Goal: Transaction & Acquisition: Download file/media

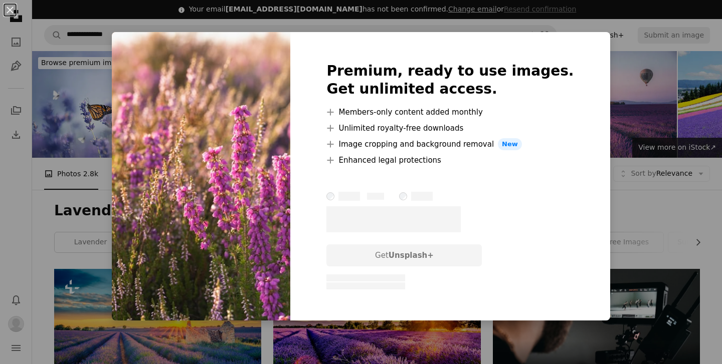
scroll to position [2646, 0]
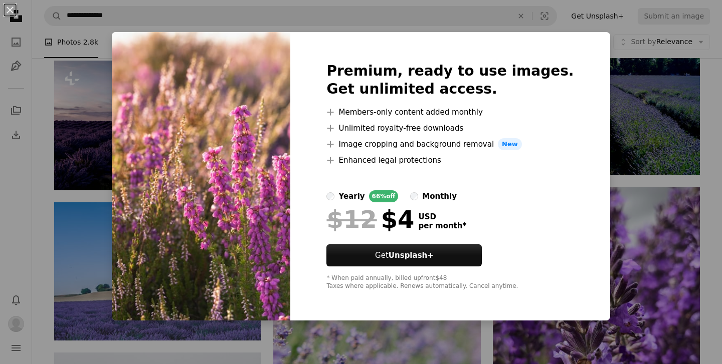
click at [608, 150] on div "An X shape Premium, ready to use images. Get unlimited access. A plus sign Memb…" at bounding box center [361, 182] width 722 height 364
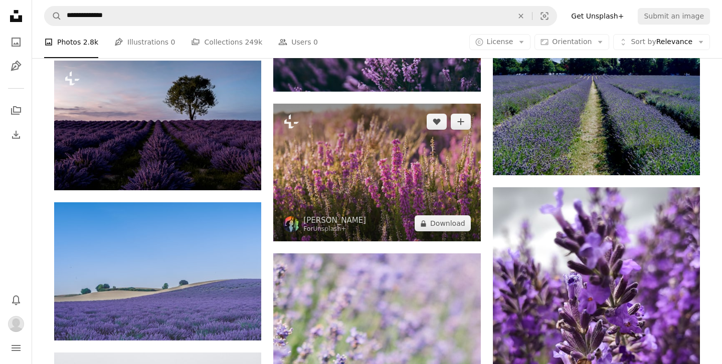
click at [338, 157] on img at bounding box center [376, 173] width 207 height 138
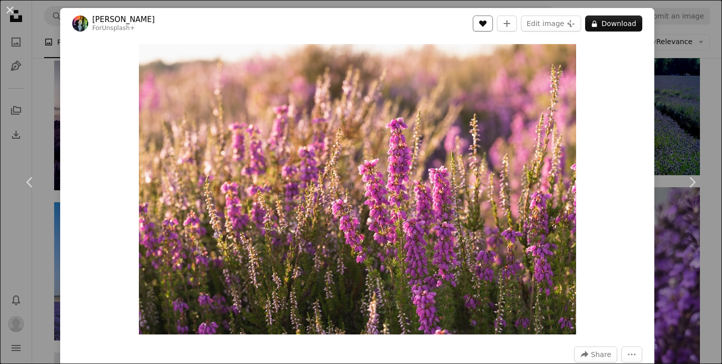
click at [487, 26] on icon "A heart" at bounding box center [483, 24] width 8 height 8
click at [677, 128] on div "An X shape Chevron left Chevron right [PERSON_NAME] For Unsplash+ A heart A plu…" at bounding box center [361, 182] width 722 height 364
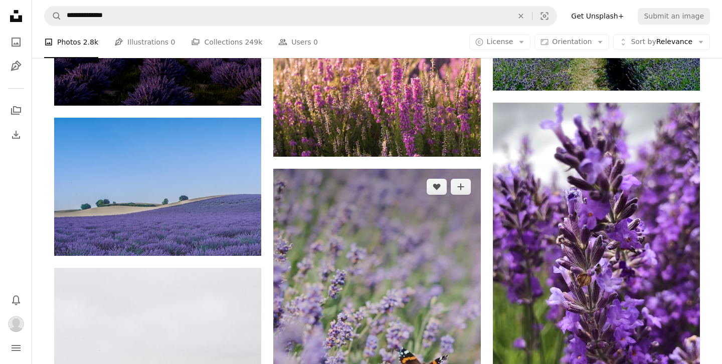
scroll to position [2722, 0]
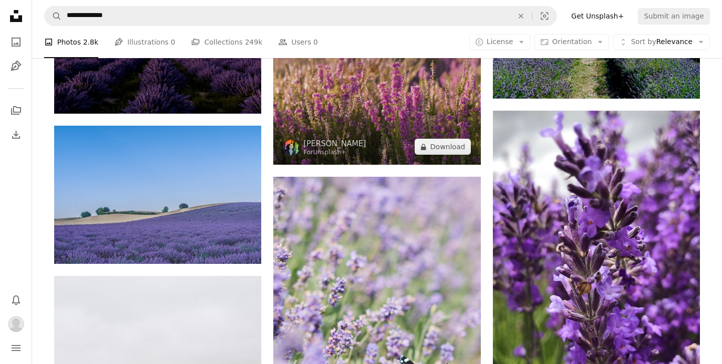
click at [387, 115] on img at bounding box center [376, 96] width 207 height 138
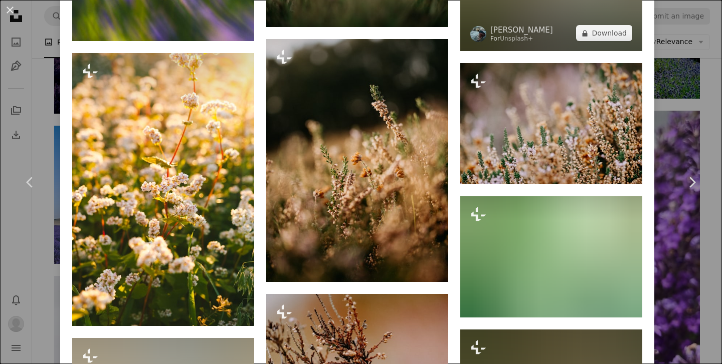
scroll to position [2607, 0]
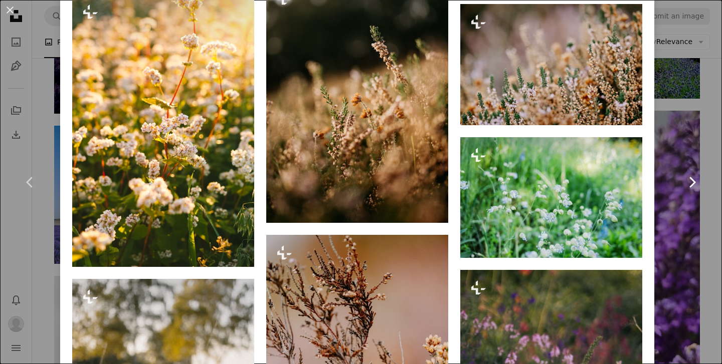
click at [681, 143] on link "Chevron right" at bounding box center [691, 182] width 60 height 96
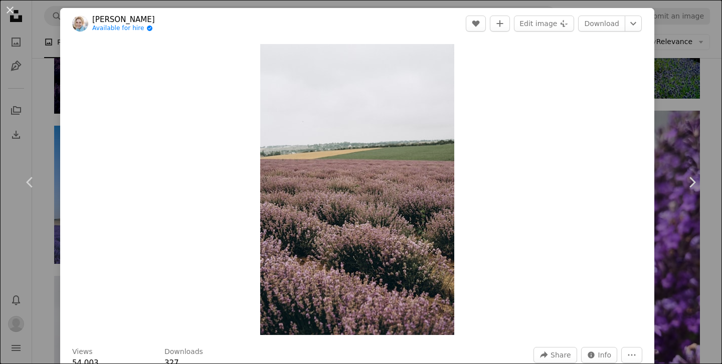
scroll to position [189, 0]
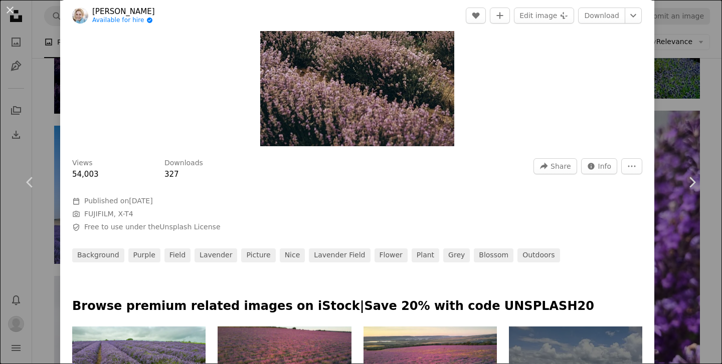
click at [671, 112] on div "An X shape Chevron left Chevron right Yana Hurska Available for hire A checkmar…" at bounding box center [361, 182] width 722 height 364
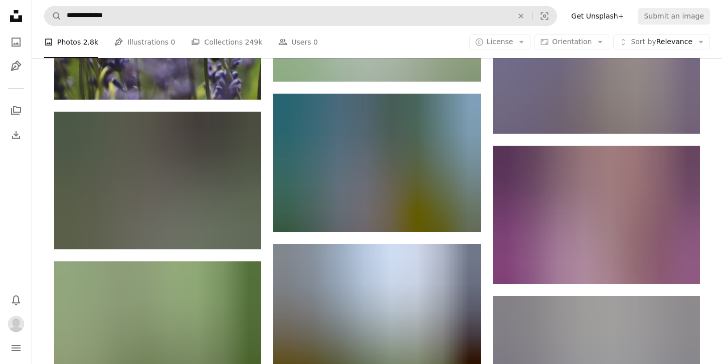
scroll to position [10397, 0]
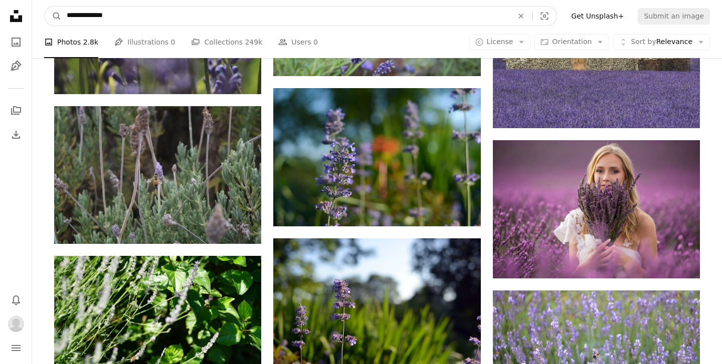
click at [129, 17] on input "**********" at bounding box center [286, 16] width 448 height 19
type input "**********"
click at [45, 7] on button "A magnifying glass" at bounding box center [53, 16] width 17 height 19
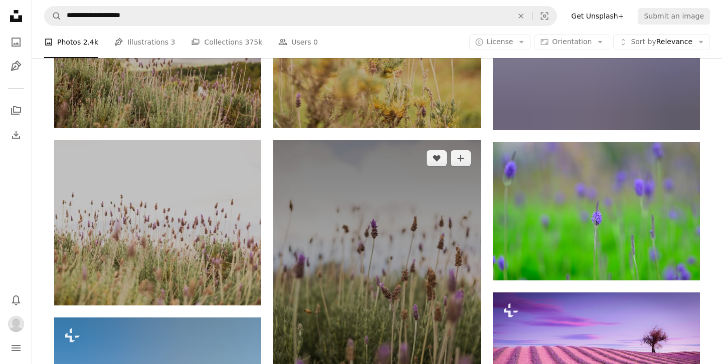
scroll to position [683, 0]
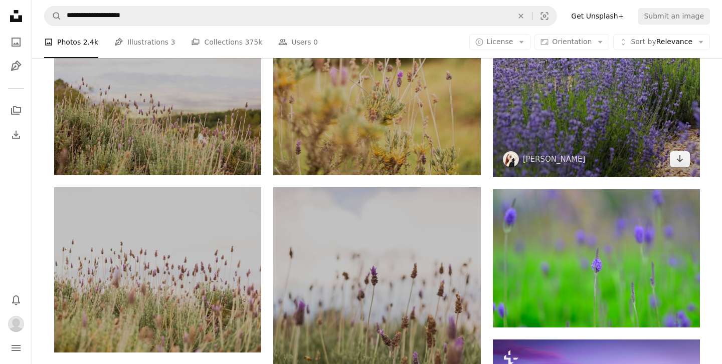
click at [546, 133] on img at bounding box center [596, 22] width 207 height 311
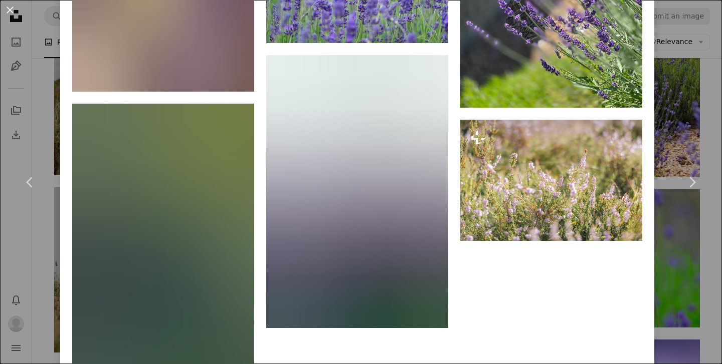
scroll to position [3253, 0]
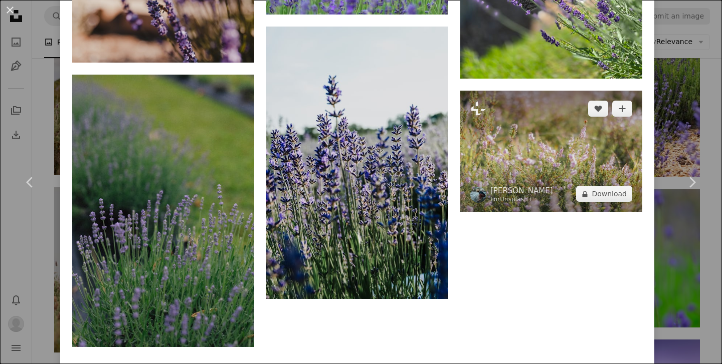
click at [561, 194] on img at bounding box center [551, 151] width 182 height 121
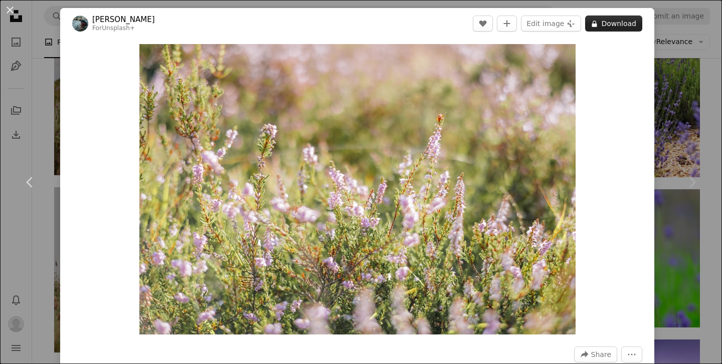
click at [616, 25] on button "A lock Download" at bounding box center [613, 24] width 57 height 16
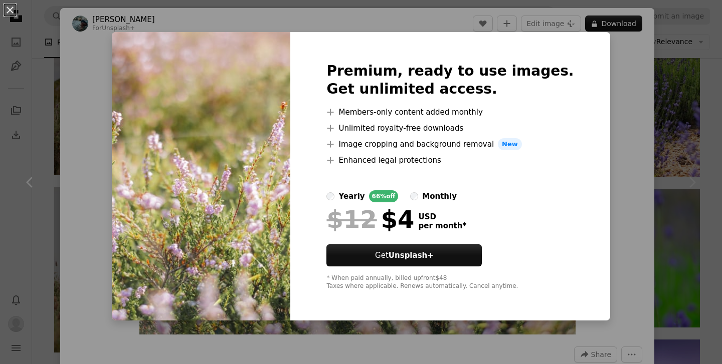
click at [612, 74] on div "An X shape Premium, ready to use images. Get unlimited access. A plus sign Memb…" at bounding box center [361, 182] width 722 height 364
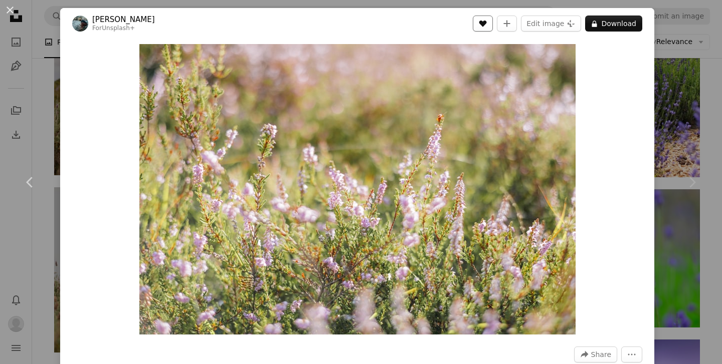
click at [487, 25] on icon "A heart" at bounding box center [483, 24] width 8 height 8
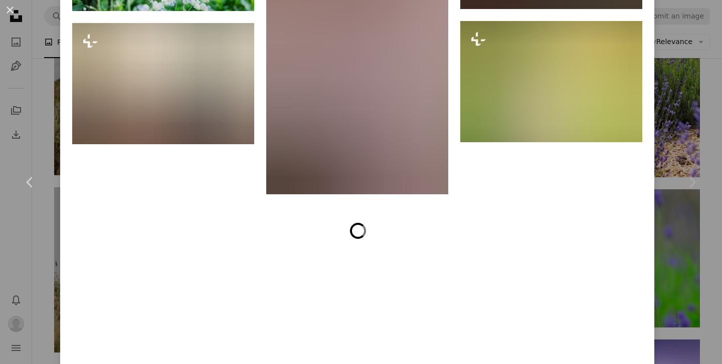
scroll to position [3075, 0]
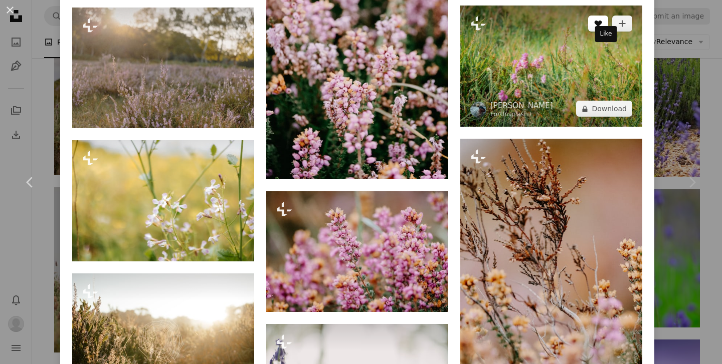
click at [602, 27] on icon "Like" at bounding box center [598, 24] width 8 height 7
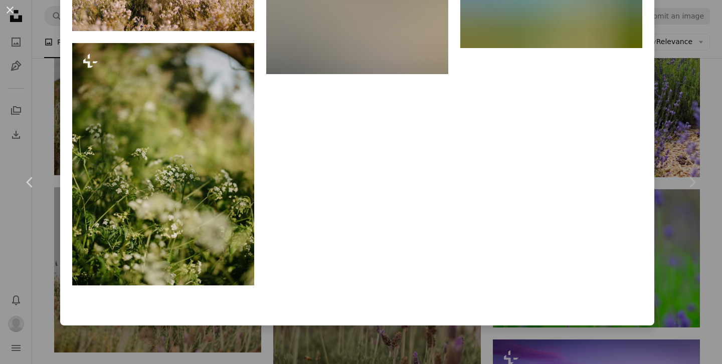
scroll to position [4576, 0]
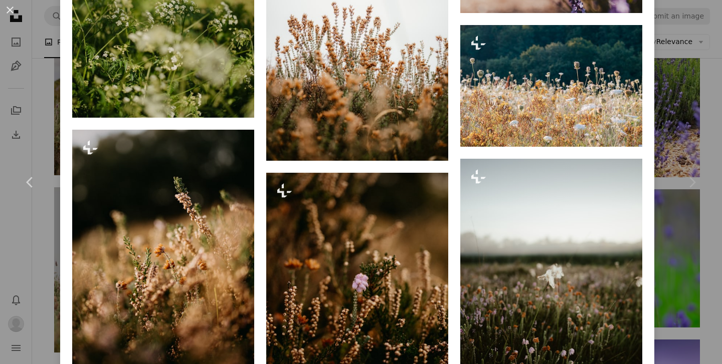
click at [685, 136] on div "Chevron right" at bounding box center [691, 182] width 60 height 96
click at [684, 137] on div "Chevron right" at bounding box center [691, 182] width 60 height 96
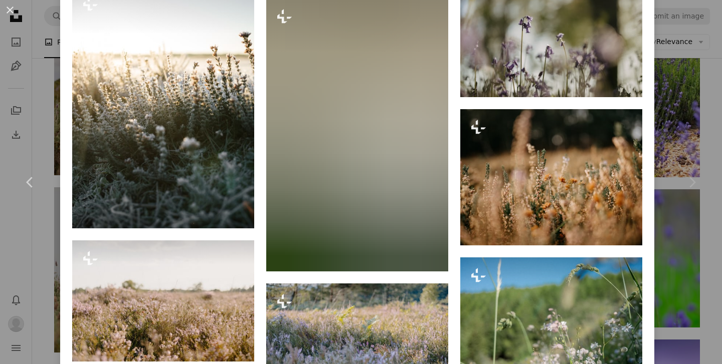
scroll to position [3794, 0]
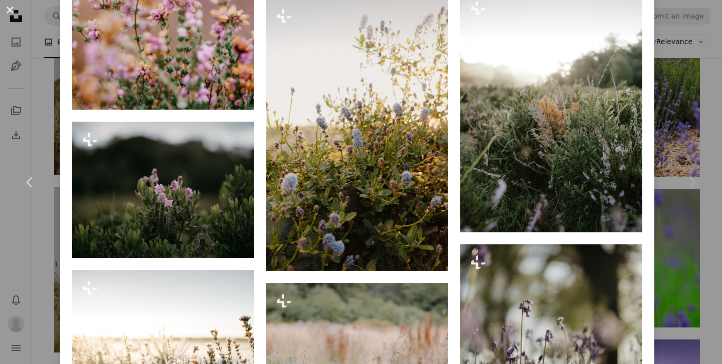
click at [10, 12] on button "An X shape" at bounding box center [10, 10] width 12 height 12
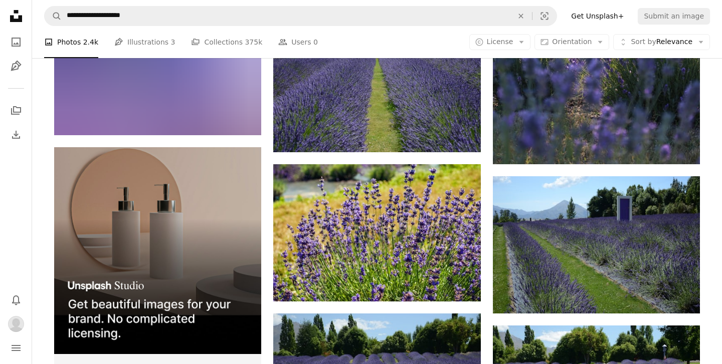
scroll to position [2217, 0]
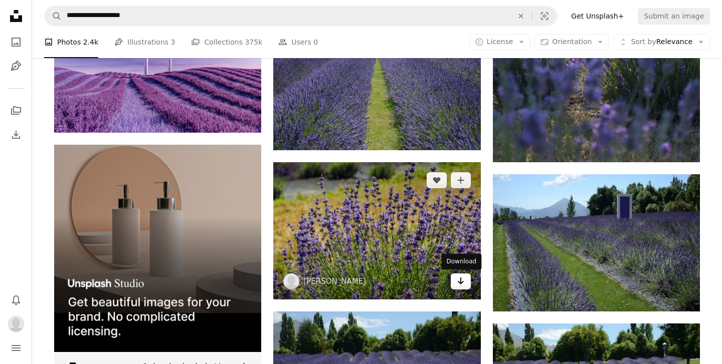
click at [462, 282] on icon "Download" at bounding box center [460, 281] width 7 height 7
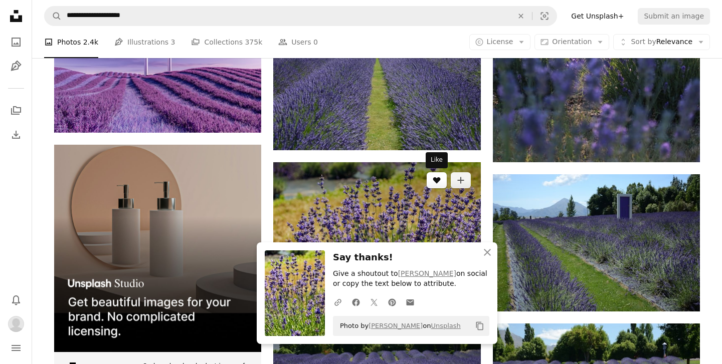
click at [436, 180] on icon "Like" at bounding box center [436, 180] width 8 height 7
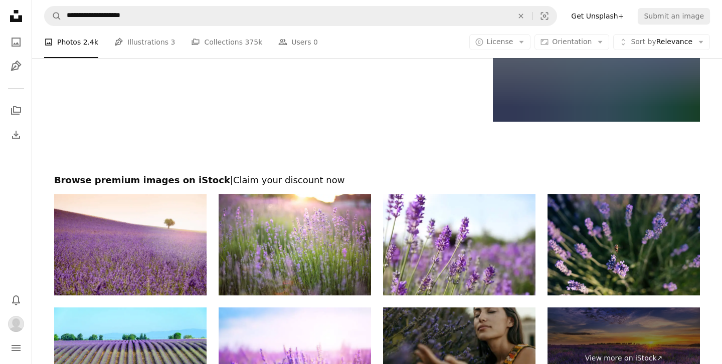
scroll to position [3398, 0]
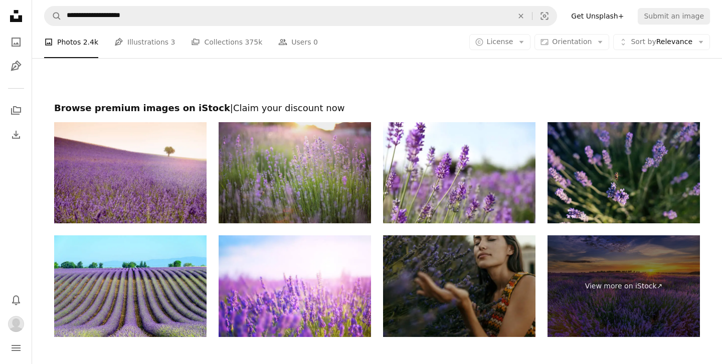
click at [337, 165] on img at bounding box center [294, 173] width 152 height 102
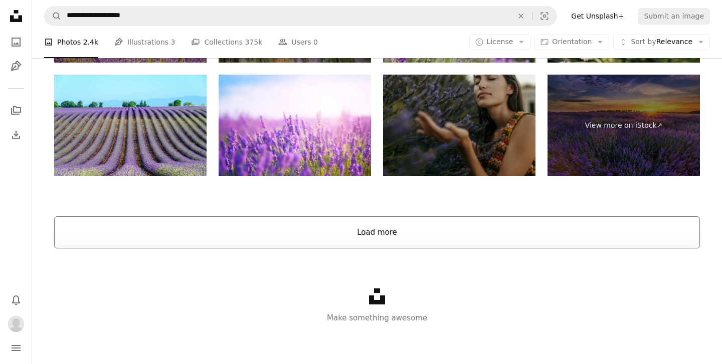
click at [389, 239] on button "Load more" at bounding box center [376, 232] width 645 height 32
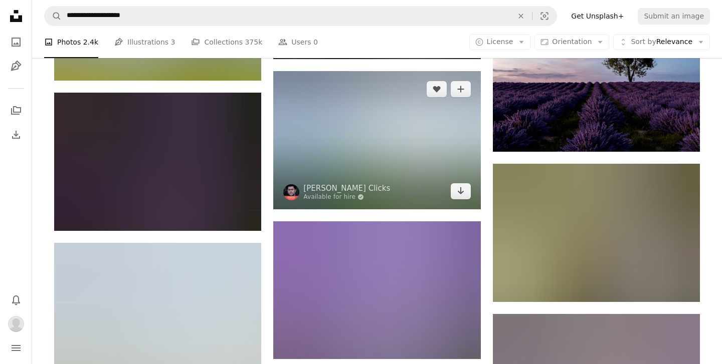
scroll to position [5072, 0]
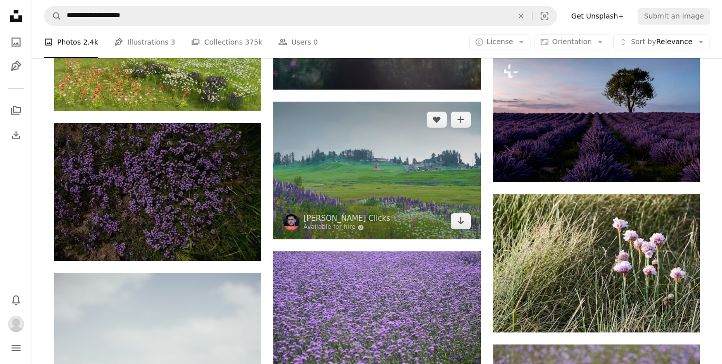
click at [411, 169] on img at bounding box center [376, 171] width 207 height 138
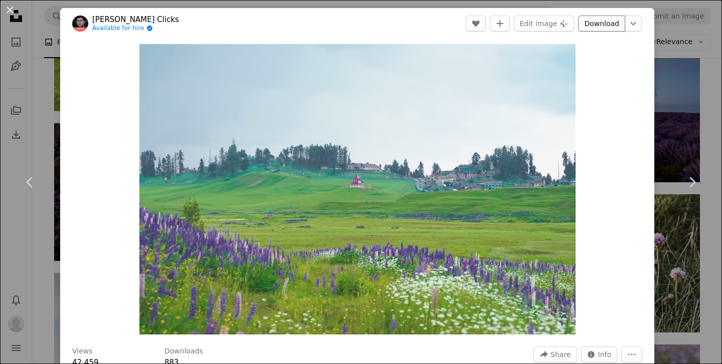
click at [616, 26] on link "Download" at bounding box center [601, 24] width 47 height 16
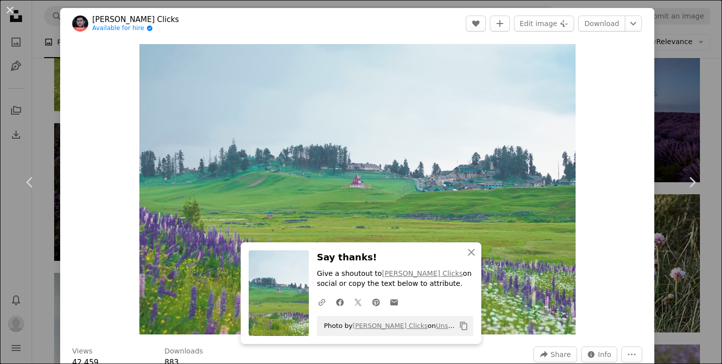
click at [685, 84] on div "An X shape Chevron left Chevron right An X shape Close Say thanks! Give a shout…" at bounding box center [361, 182] width 722 height 364
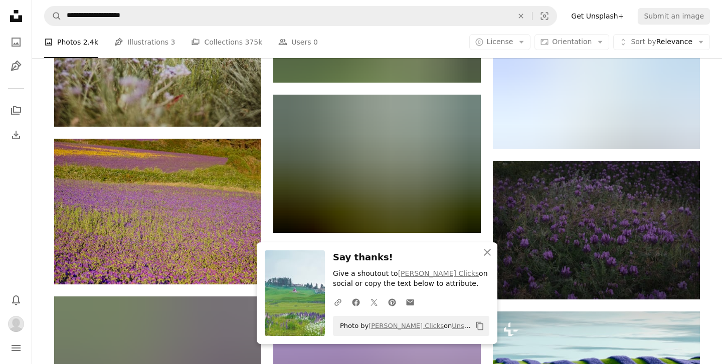
scroll to position [5529, 0]
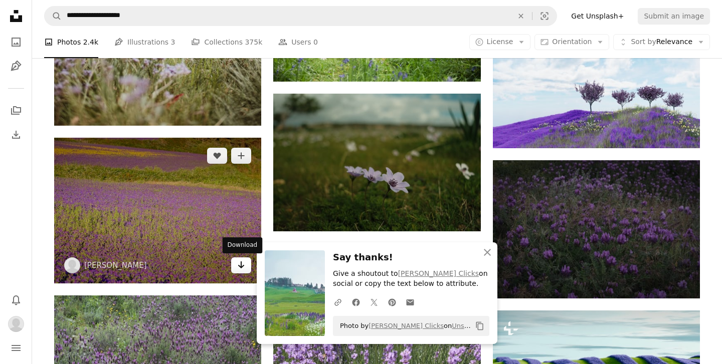
click at [242, 266] on icon "Arrow pointing down" at bounding box center [241, 265] width 8 height 12
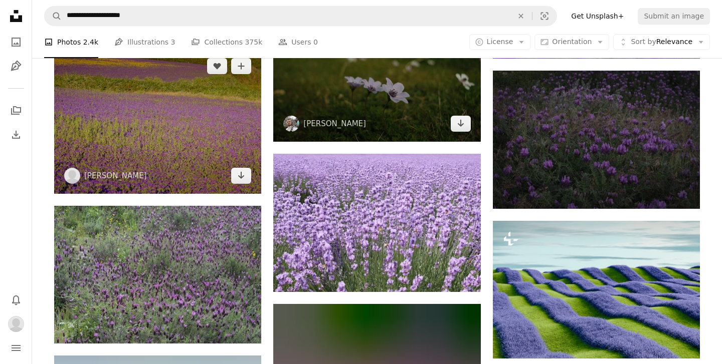
scroll to position [5586, 0]
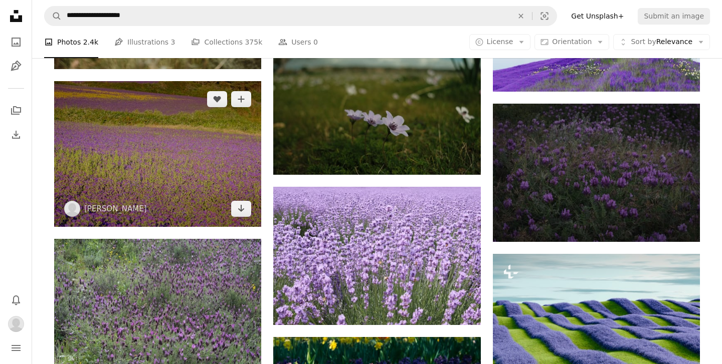
click at [182, 191] on img at bounding box center [157, 153] width 207 height 145
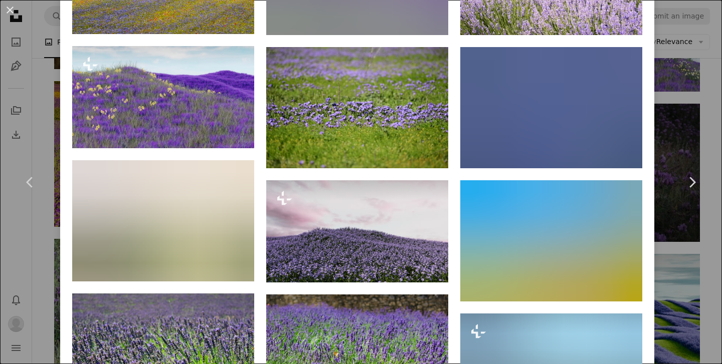
scroll to position [774, 0]
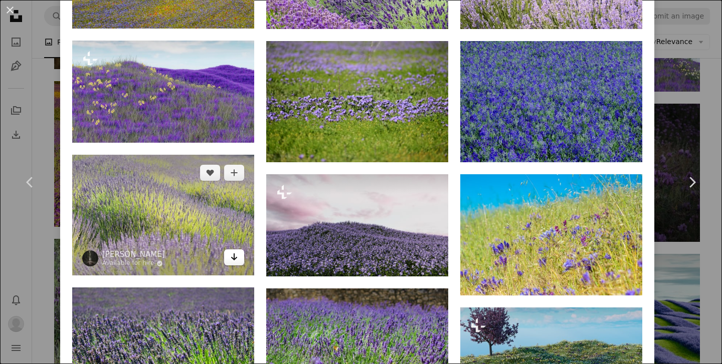
click at [235, 263] on icon "Arrow pointing down" at bounding box center [234, 257] width 8 height 12
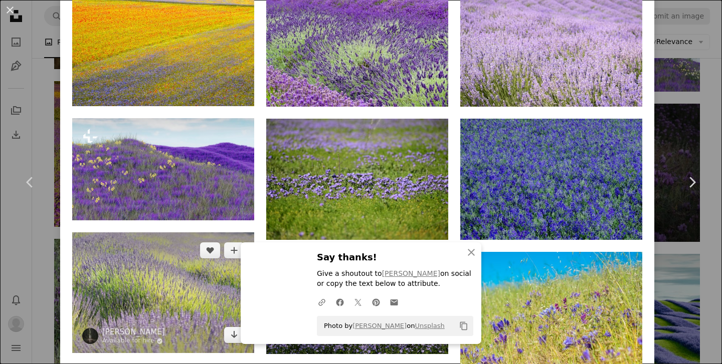
scroll to position [802, 0]
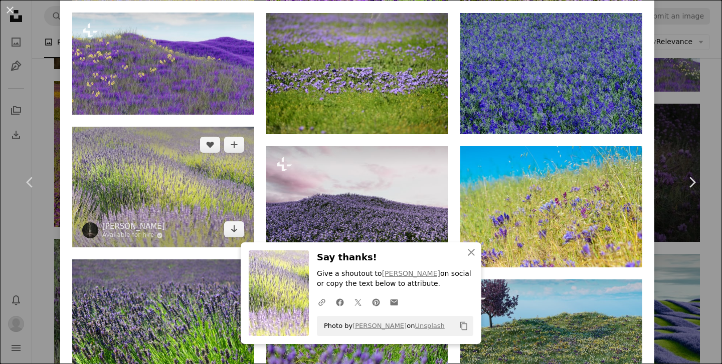
click at [181, 226] on img at bounding box center [163, 187] width 182 height 121
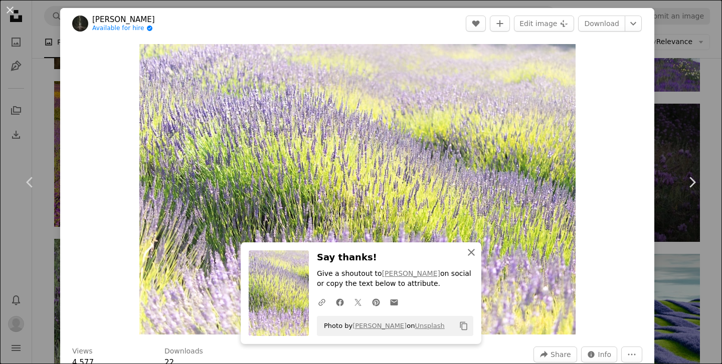
click at [470, 254] on icon "button" at bounding box center [471, 252] width 7 height 7
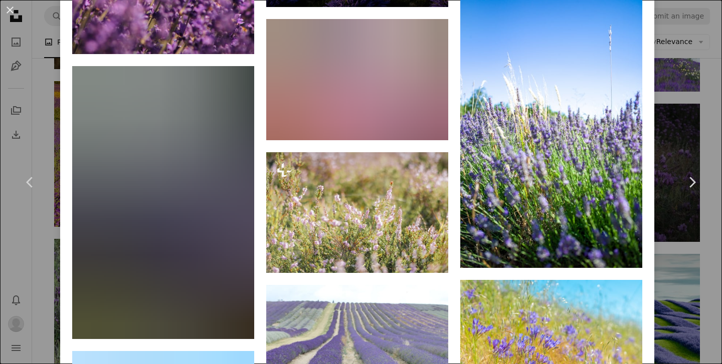
scroll to position [1806, 0]
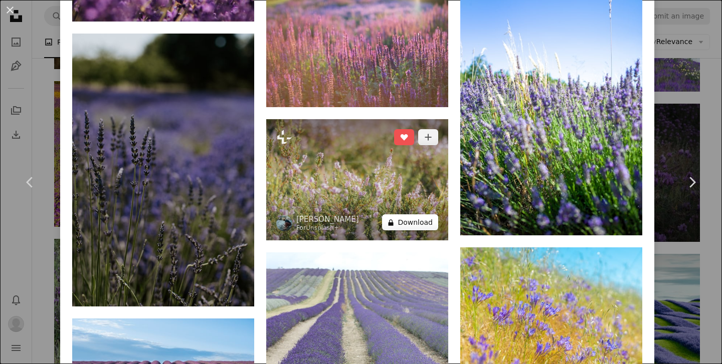
click at [416, 231] on button "A lock Download" at bounding box center [410, 222] width 56 height 16
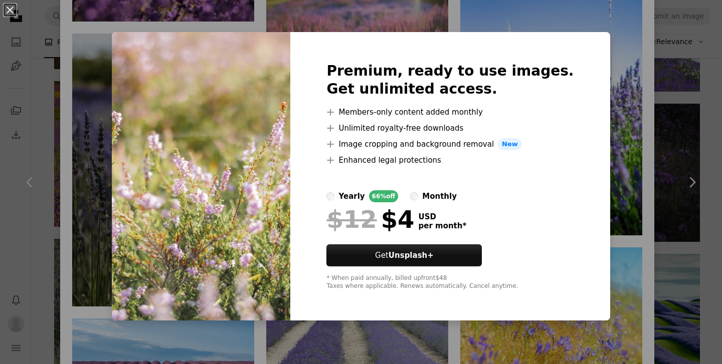
click at [581, 146] on div "Premium, ready to use images. Get unlimited access. A plus sign Members-only co…" at bounding box center [449, 176] width 319 height 289
click at [600, 146] on div "An X shape Premium, ready to use images. Get unlimited access. A plus sign Memb…" at bounding box center [361, 182] width 722 height 364
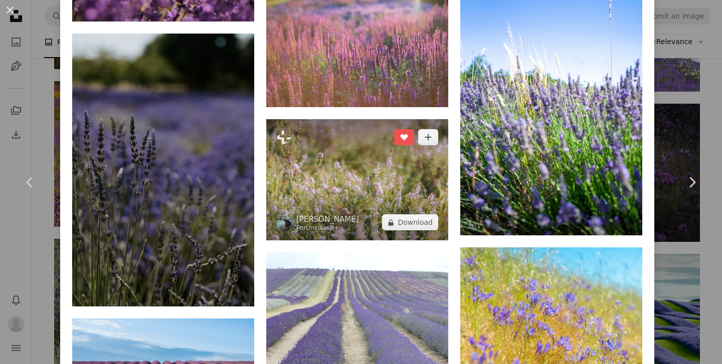
click at [356, 207] on img at bounding box center [357, 179] width 182 height 121
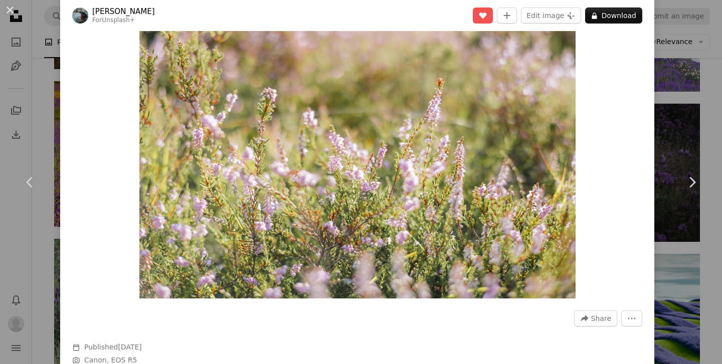
scroll to position [35, 0]
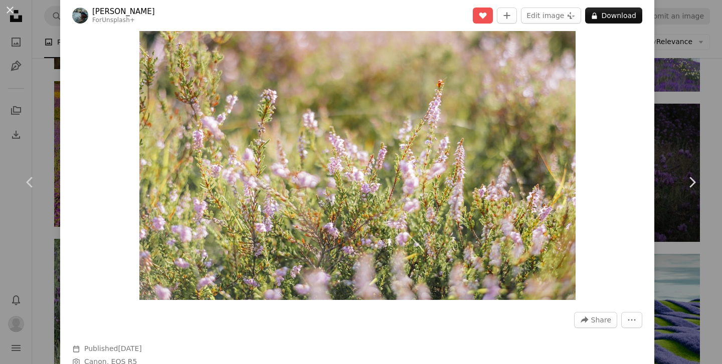
click at [691, 107] on div "An X shape Chevron left Chevron right [PERSON_NAME] For Unsplash+ A heart A plu…" at bounding box center [361, 182] width 722 height 364
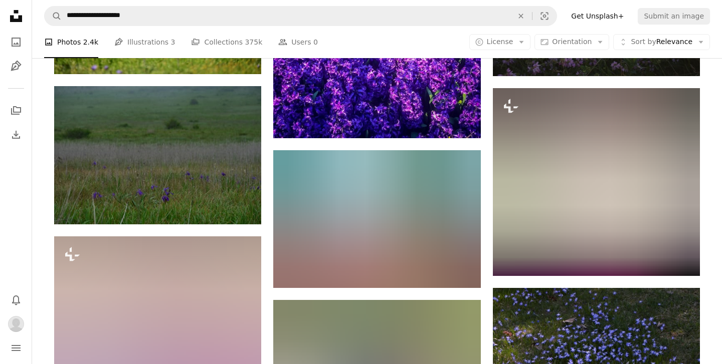
scroll to position [6357, 0]
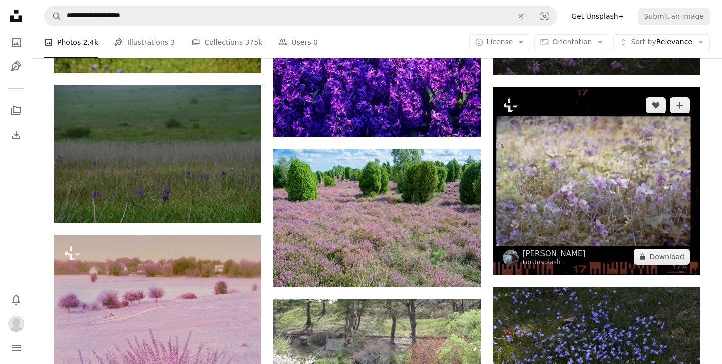
click at [638, 167] on img at bounding box center [596, 180] width 207 height 187
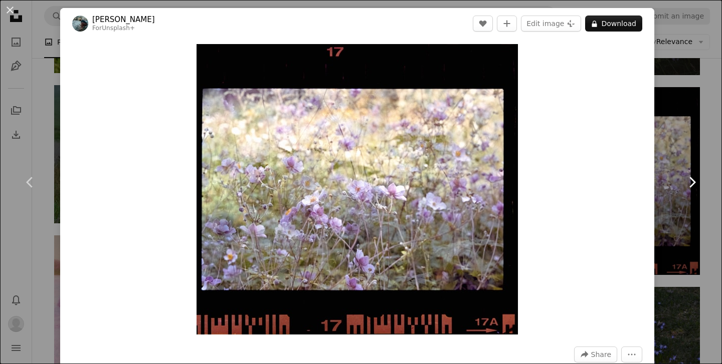
click at [674, 158] on link "Chevron right" at bounding box center [691, 182] width 60 height 96
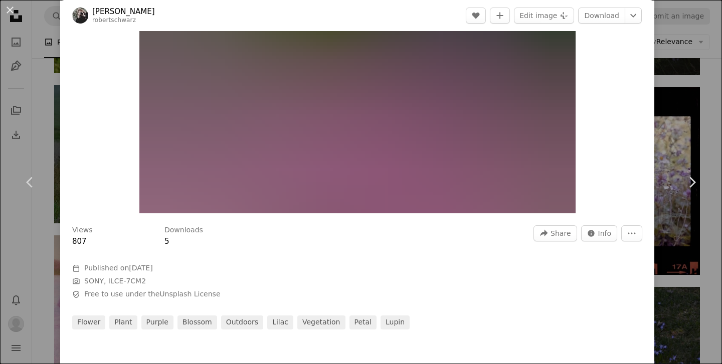
scroll to position [185, 0]
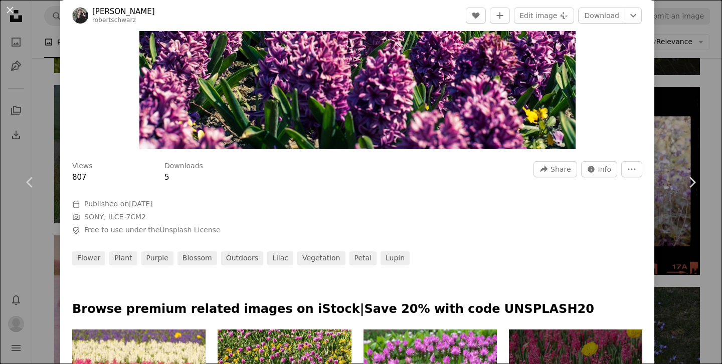
click at [690, 110] on div "An X shape Chevron left Chevron right [PERSON_NAME] robertschwarz A heart A plu…" at bounding box center [361, 182] width 722 height 364
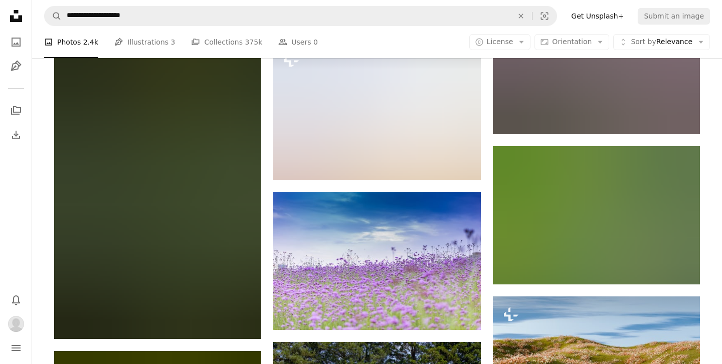
scroll to position [9263, 0]
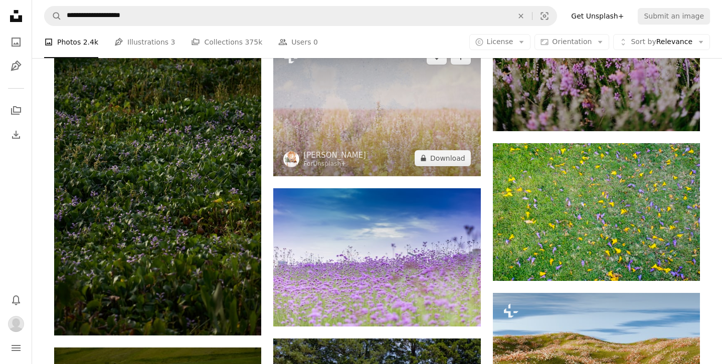
click at [421, 140] on img at bounding box center [376, 108] width 207 height 138
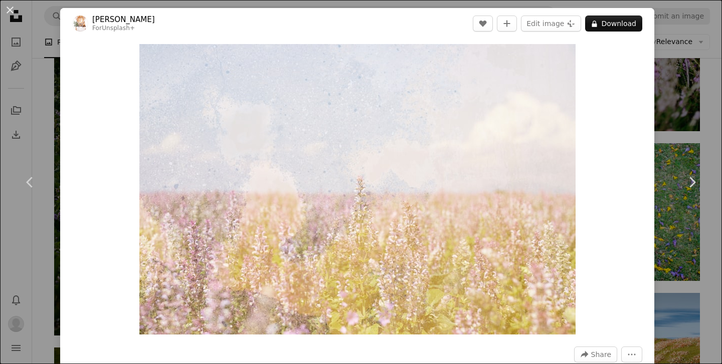
click at [694, 81] on div "An X shape Chevron left Chevron right [PERSON_NAME] For Unsplash+ A heart A plu…" at bounding box center [361, 182] width 722 height 364
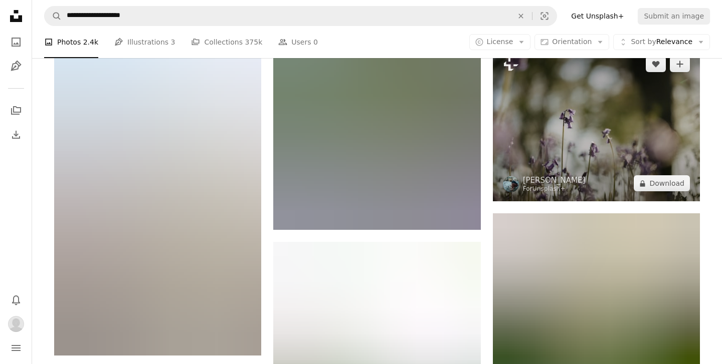
scroll to position [11761, 0]
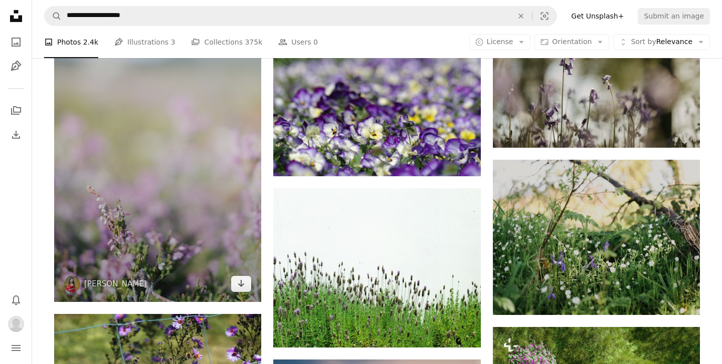
click at [219, 174] on img at bounding box center [157, 118] width 207 height 368
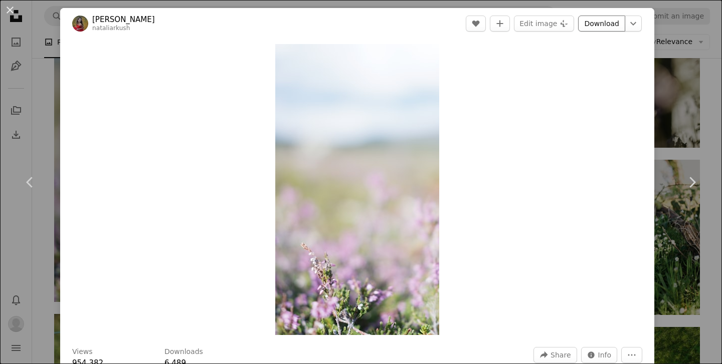
click at [613, 22] on link "Download" at bounding box center [601, 24] width 47 height 16
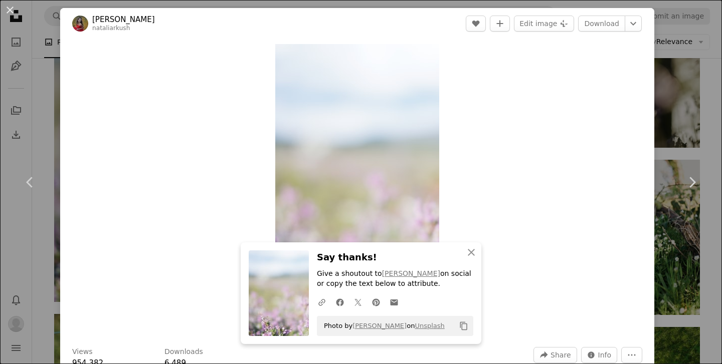
click at [687, 91] on div "An X shape Chevron left Chevron right An X shape Close Say thanks! Give a shout…" at bounding box center [361, 182] width 722 height 364
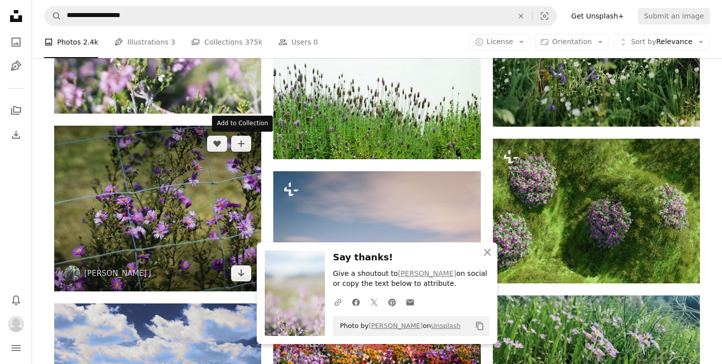
click at [248, 144] on button "A plus sign" at bounding box center [241, 144] width 20 height 16
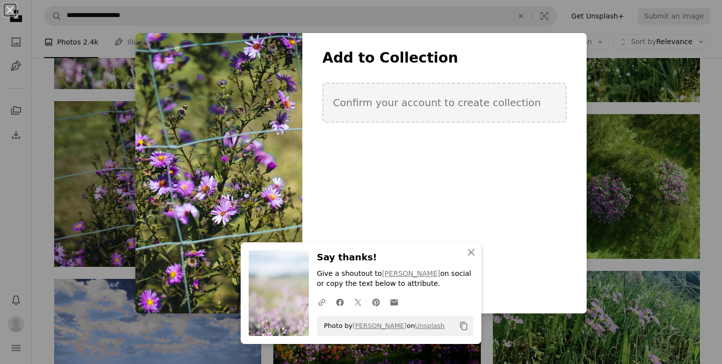
click at [620, 81] on div "An X shape An X shape Close Say thanks! Give a shoutout to [PERSON_NAME] on soc…" at bounding box center [361, 182] width 722 height 364
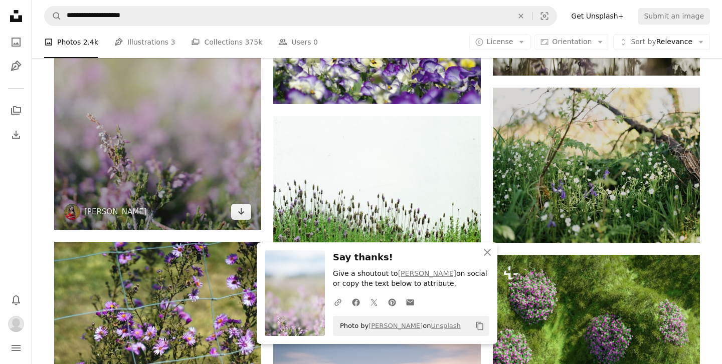
scroll to position [11833, 0]
click at [194, 137] on img at bounding box center [157, 46] width 207 height 368
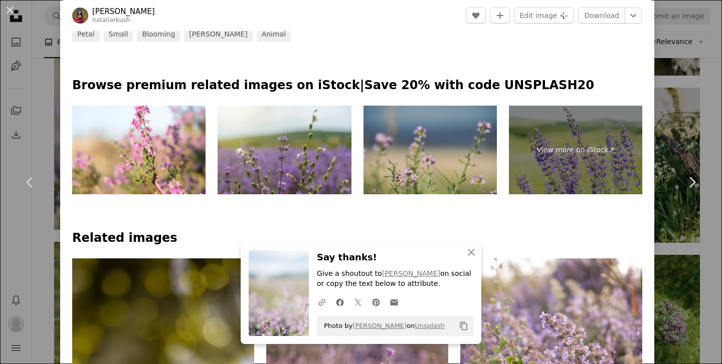
scroll to position [470, 0]
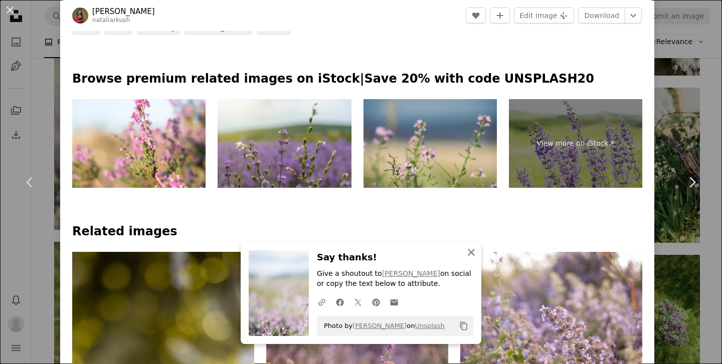
click at [470, 250] on icon "An X shape" at bounding box center [471, 253] width 12 height 12
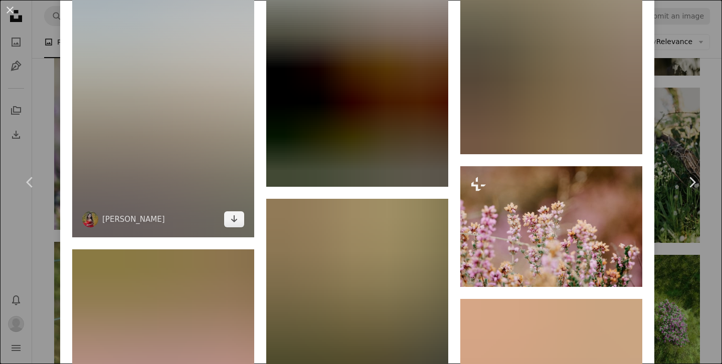
scroll to position [1138, 0]
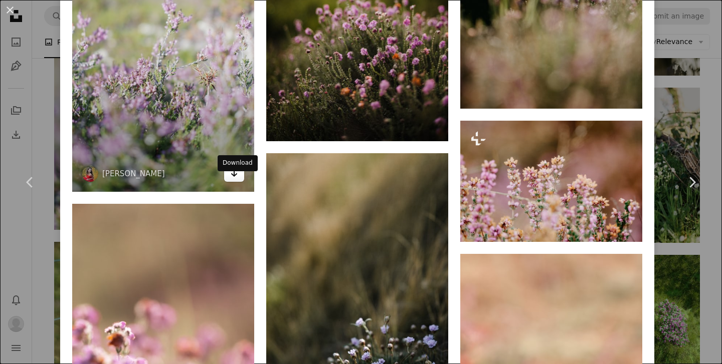
click at [233, 179] on icon "Arrow pointing down" at bounding box center [234, 173] width 8 height 12
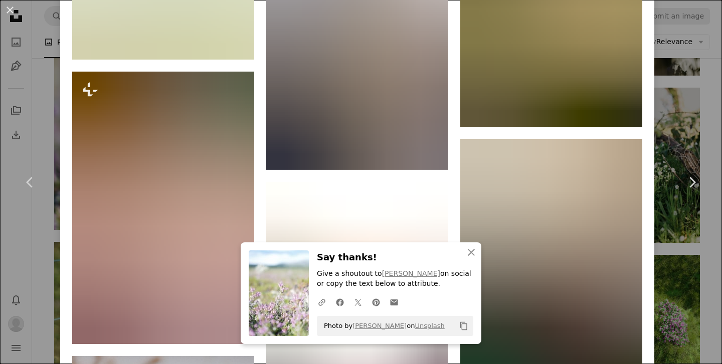
scroll to position [3523, 0]
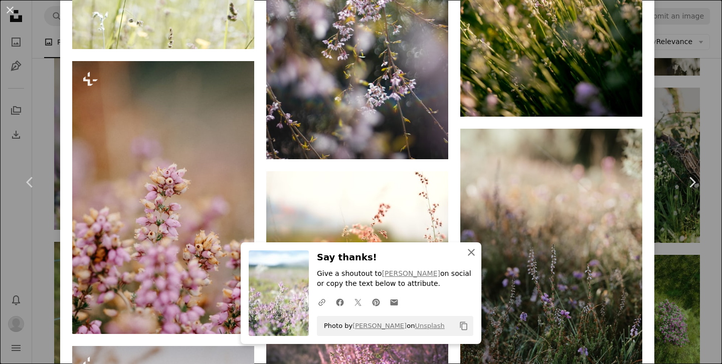
click at [472, 251] on icon "An X shape" at bounding box center [471, 253] width 12 height 12
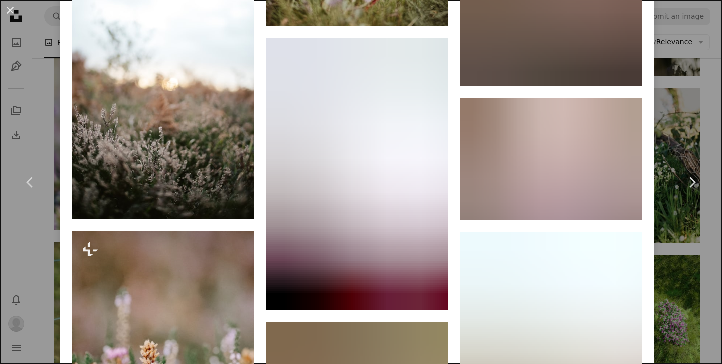
scroll to position [4214, 0]
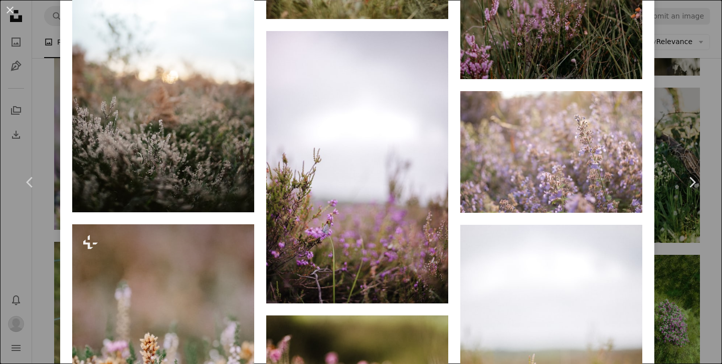
click at [686, 116] on div "An X shape Chevron left Chevron right [PERSON_NAME] nataliarkush A heart A plus…" at bounding box center [361, 182] width 722 height 364
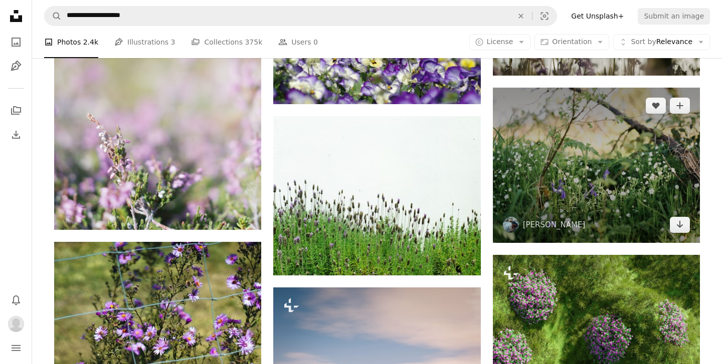
click at [620, 162] on img at bounding box center [596, 165] width 207 height 155
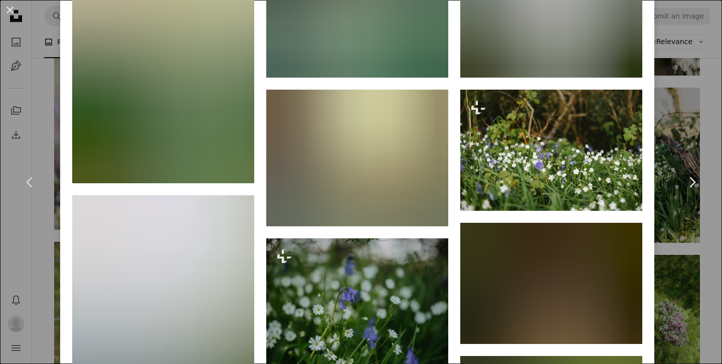
scroll to position [731, 0]
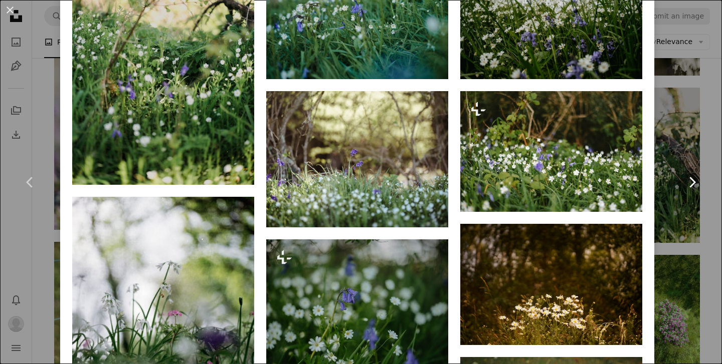
click at [690, 147] on link "Chevron right" at bounding box center [691, 182] width 60 height 96
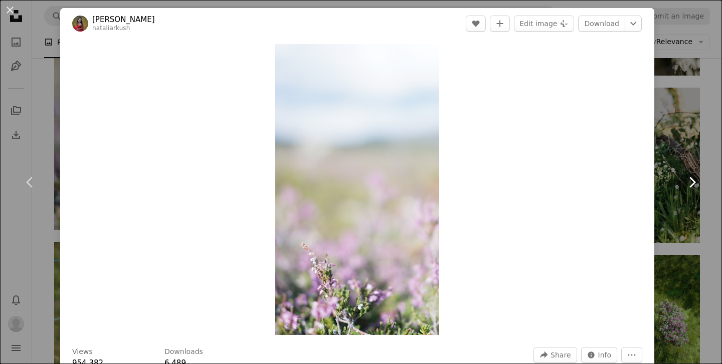
scroll to position [250, 0]
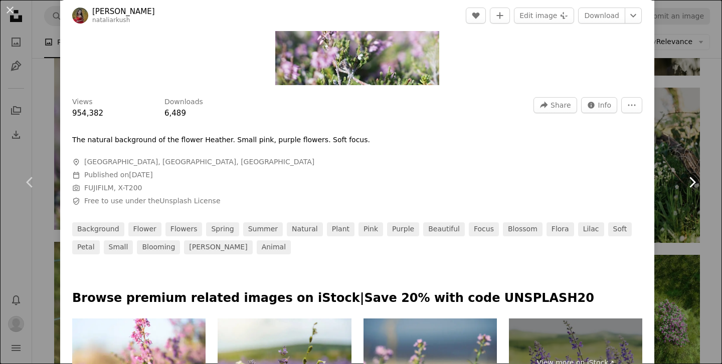
click at [677, 144] on link "Chevron right" at bounding box center [691, 182] width 60 height 96
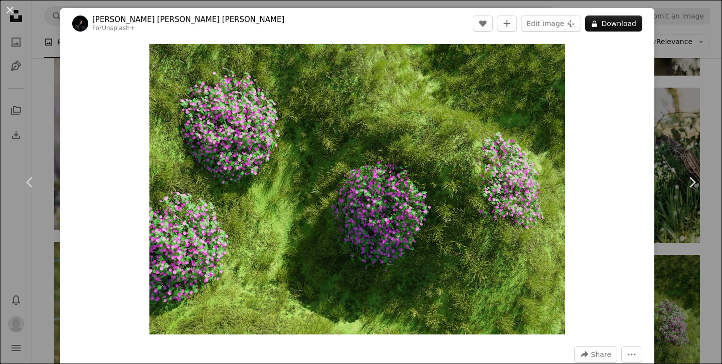
click at [689, 65] on div "An X shape Chevron left Chevron right [PERSON_NAME] [PERSON_NAME] [PERSON_NAME]…" at bounding box center [361, 182] width 722 height 364
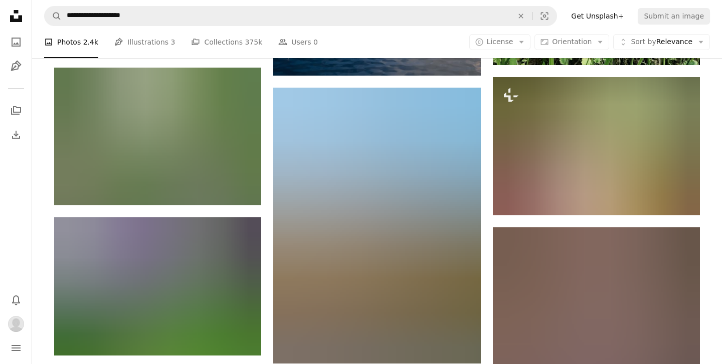
scroll to position [12337, 0]
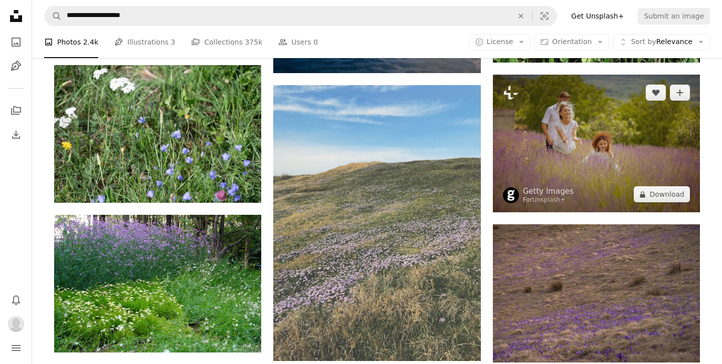
click at [601, 156] on img at bounding box center [596, 144] width 207 height 138
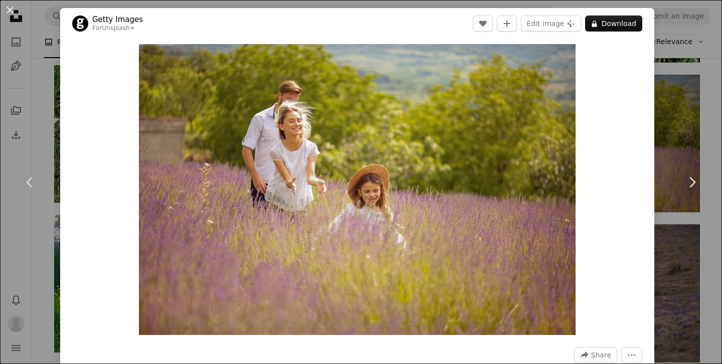
click at [673, 84] on div "An X shape Chevron left Chevron right Getty Images For Unsplash+ A heart A plus…" at bounding box center [361, 182] width 722 height 364
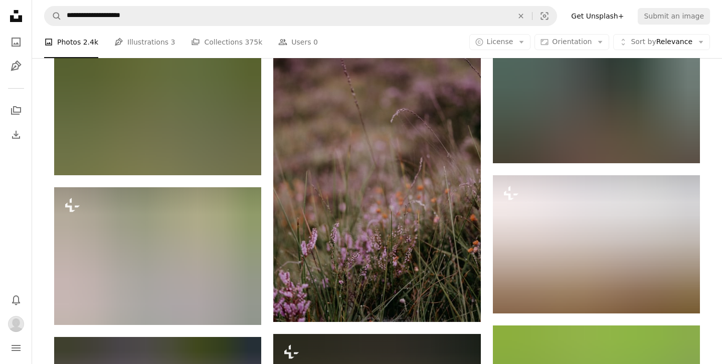
scroll to position [12665, 0]
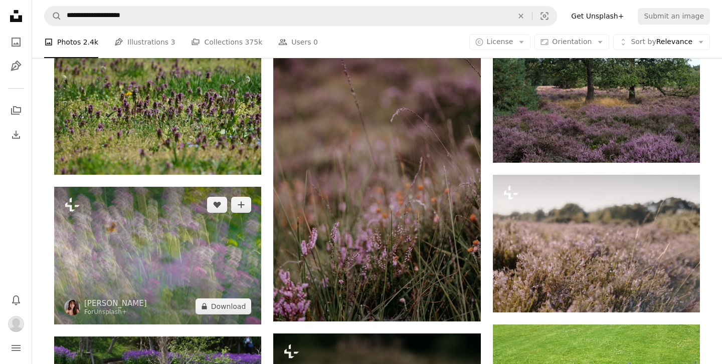
click at [209, 256] on img at bounding box center [157, 256] width 207 height 138
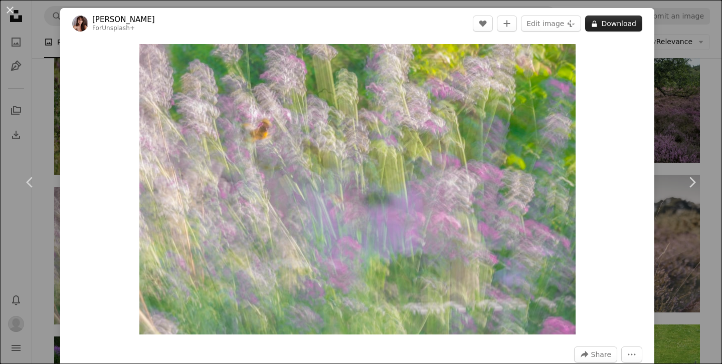
click at [618, 21] on button "A lock Download" at bounding box center [613, 24] width 57 height 16
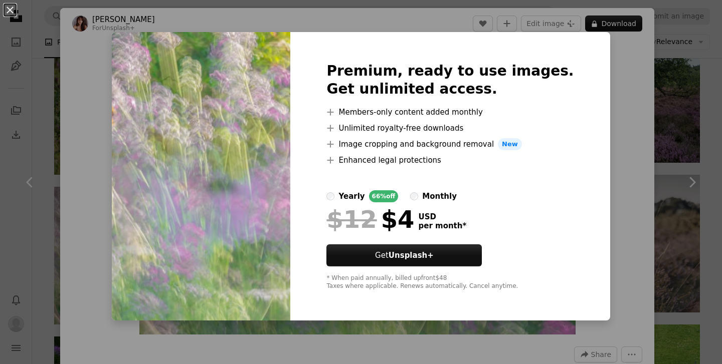
click at [621, 78] on div "An X shape Premium, ready to use images. Get unlimited access. A plus sign Memb…" at bounding box center [361, 182] width 722 height 364
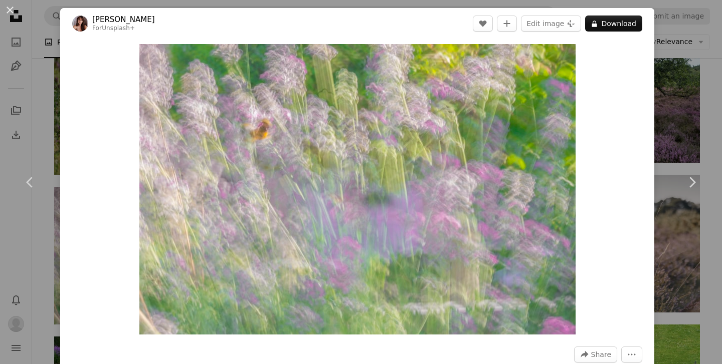
click at [691, 245] on div "An X shape Chevron left Chevron right [PERSON_NAME] For Unsplash+ A heart A plu…" at bounding box center [361, 182] width 722 height 364
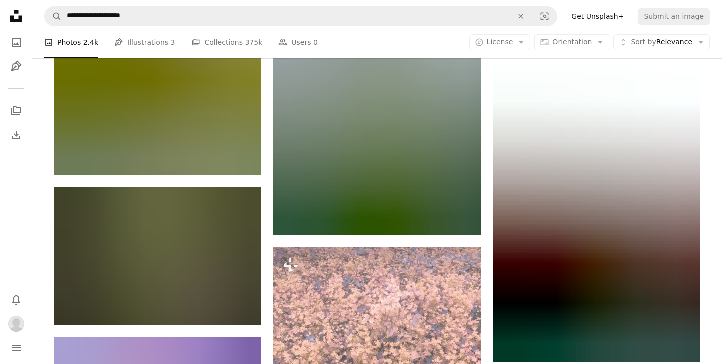
scroll to position [14775, 0]
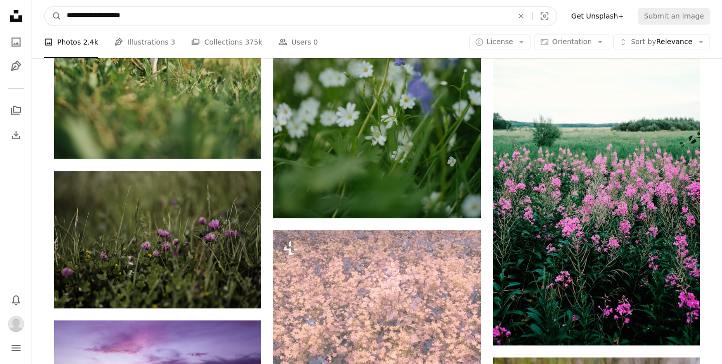
drag, startPoint x: 155, startPoint y: 19, endPoint x: 0, endPoint y: 15, distance: 154.9
type input "**********"
click button "A magnifying glass" at bounding box center [53, 16] width 17 height 19
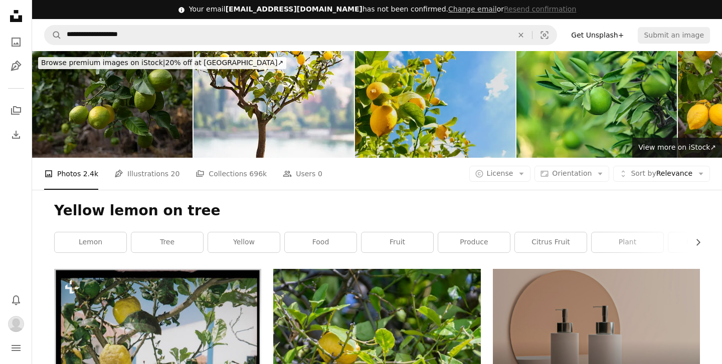
click at [423, 93] on img at bounding box center [435, 104] width 160 height 107
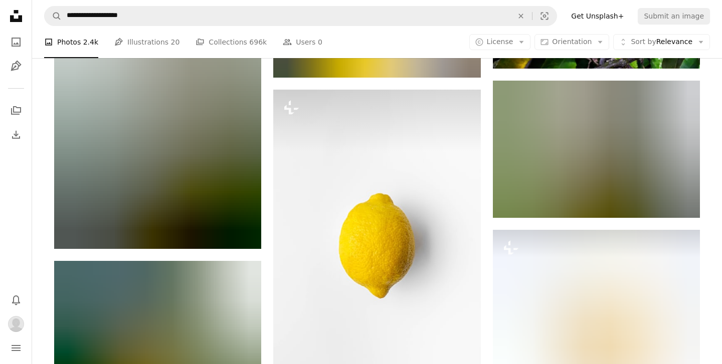
scroll to position [659, 0]
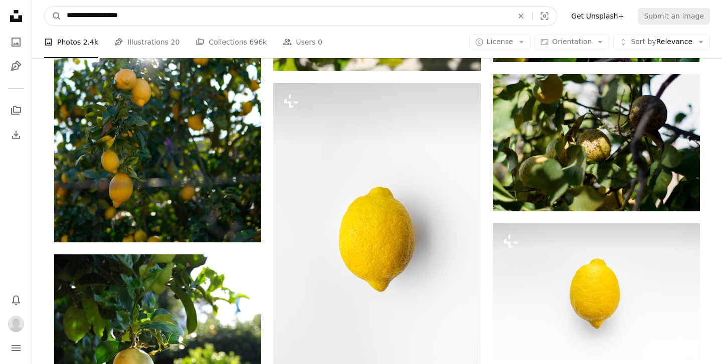
drag, startPoint x: 153, startPoint y: 17, endPoint x: 0, endPoint y: 17, distance: 153.3
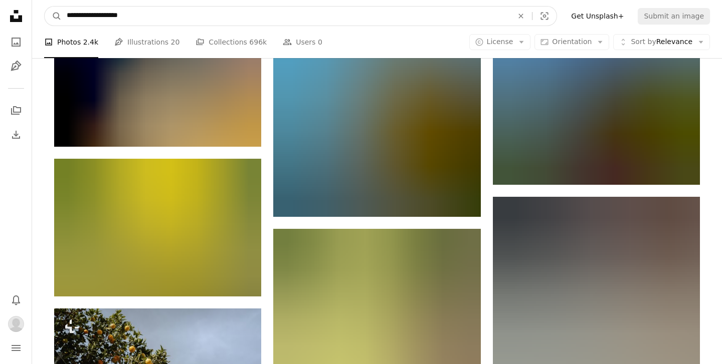
scroll to position [1149, 0]
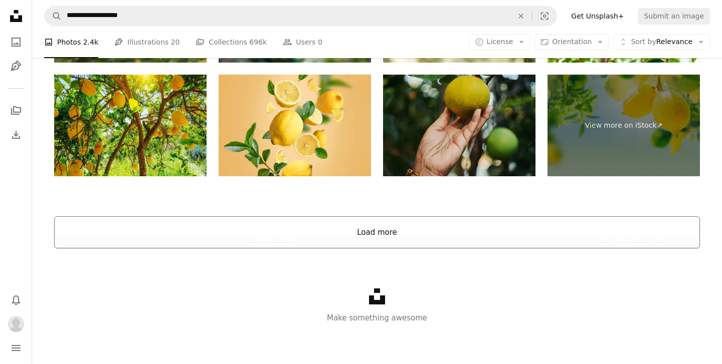
click at [382, 234] on button "Load more" at bounding box center [376, 232] width 645 height 32
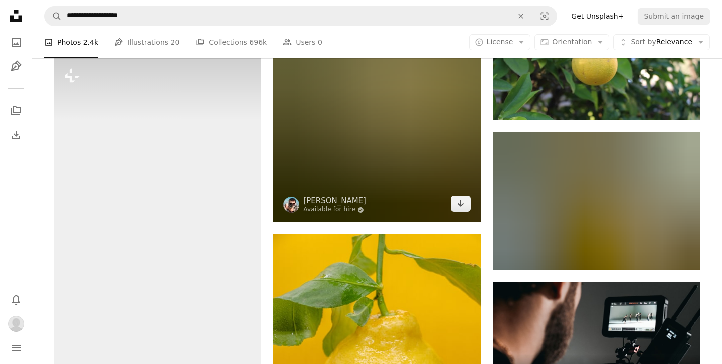
scroll to position [4547, 0]
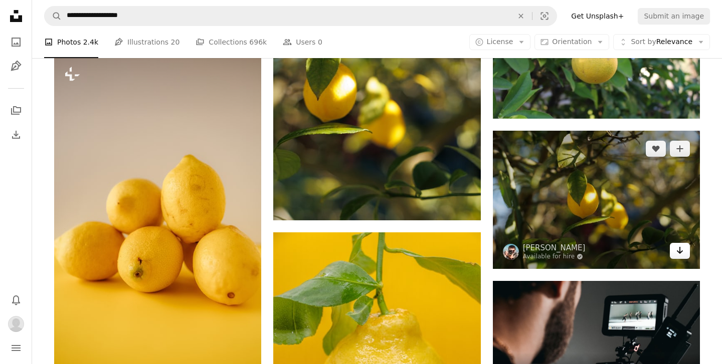
click at [682, 254] on icon "Arrow pointing down" at bounding box center [679, 251] width 8 height 12
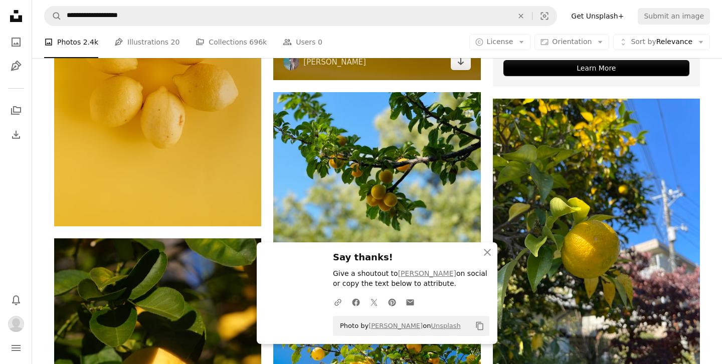
scroll to position [5043, 0]
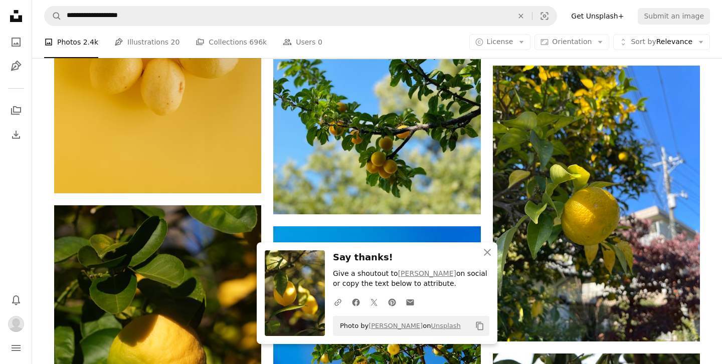
click at [488, 253] on icon "button" at bounding box center [487, 252] width 7 height 7
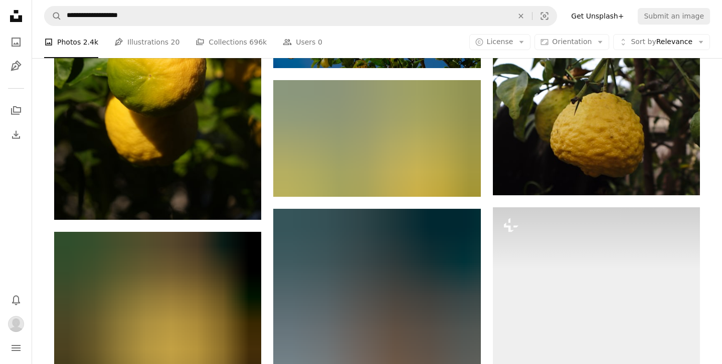
scroll to position [5354, 0]
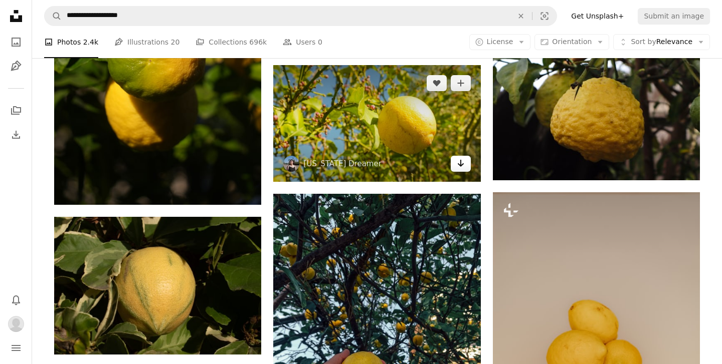
click at [462, 161] on icon "Arrow pointing down" at bounding box center [460, 163] width 8 height 12
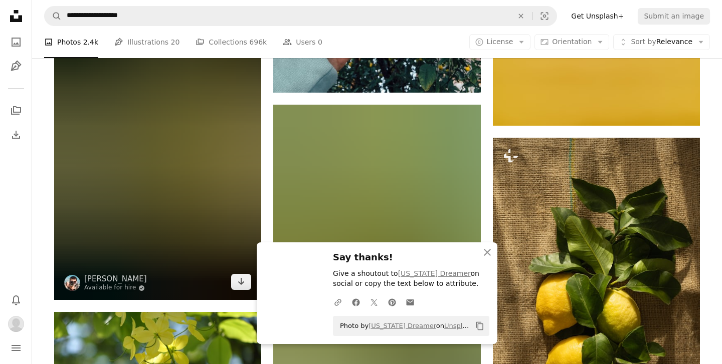
scroll to position [5726, 0]
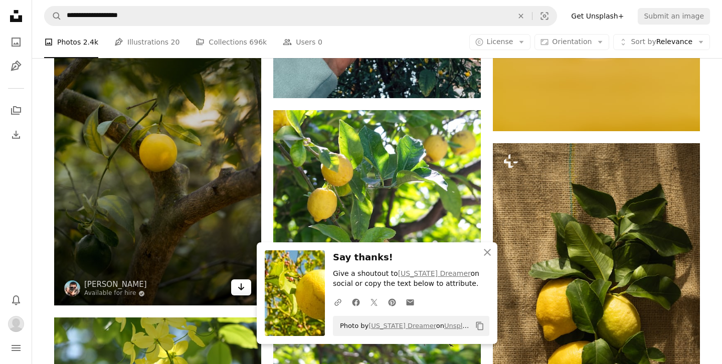
click at [242, 287] on icon "Download" at bounding box center [241, 287] width 7 height 7
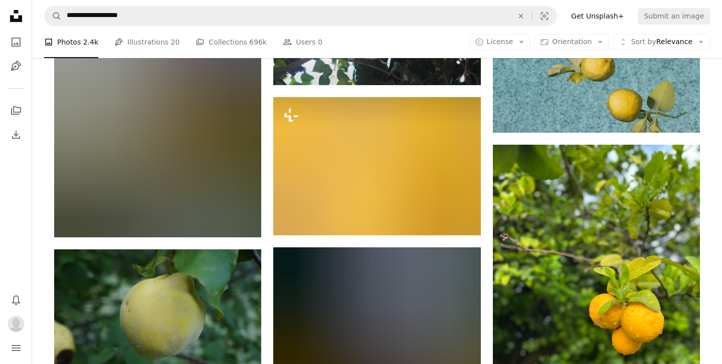
scroll to position [8177, 0]
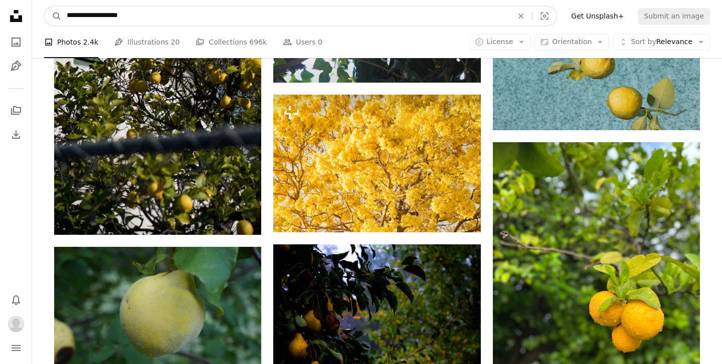
drag, startPoint x: 148, startPoint y: 19, endPoint x: 0, endPoint y: 24, distance: 148.4
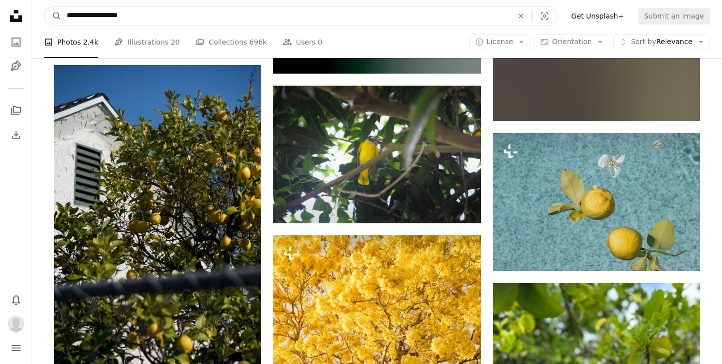
drag, startPoint x: 144, startPoint y: 17, endPoint x: 0, endPoint y: -22, distance: 149.4
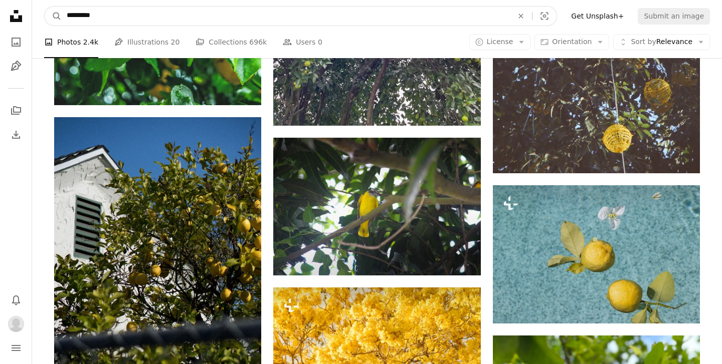
type input "**********"
click button "A magnifying glass" at bounding box center [53, 16] width 17 height 19
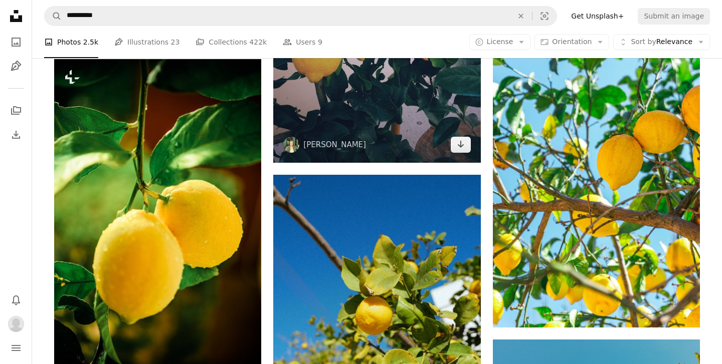
scroll to position [560, 0]
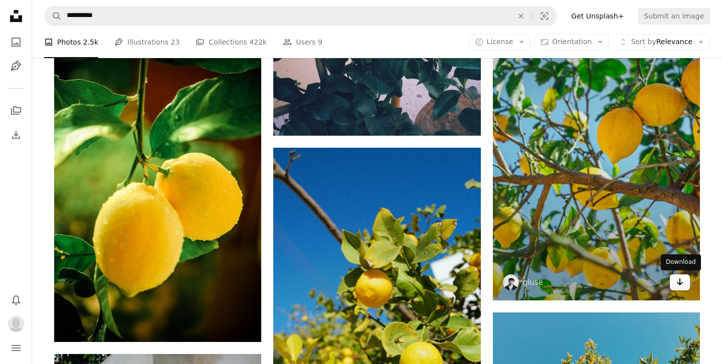
click at [679, 279] on icon "Arrow pointing down" at bounding box center [679, 282] width 8 height 12
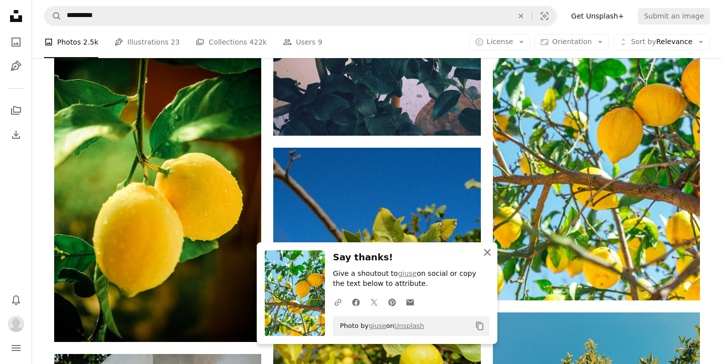
click at [489, 254] on icon "An X shape" at bounding box center [487, 253] width 12 height 12
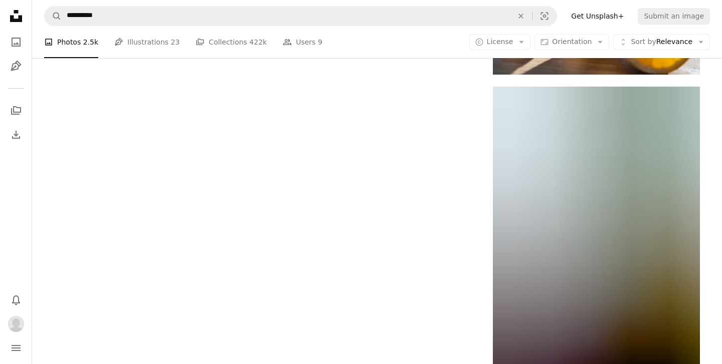
scroll to position [2035, 0]
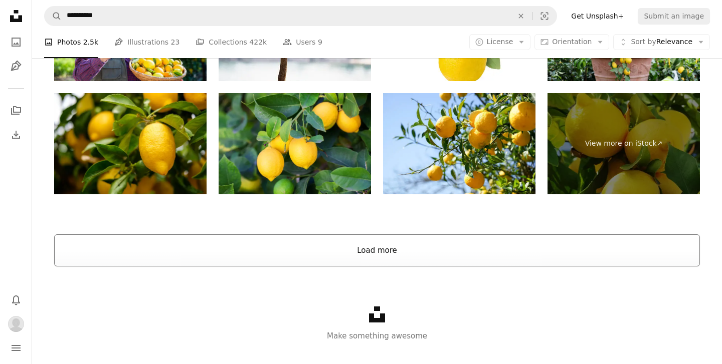
click at [390, 246] on button "Load more" at bounding box center [376, 251] width 645 height 32
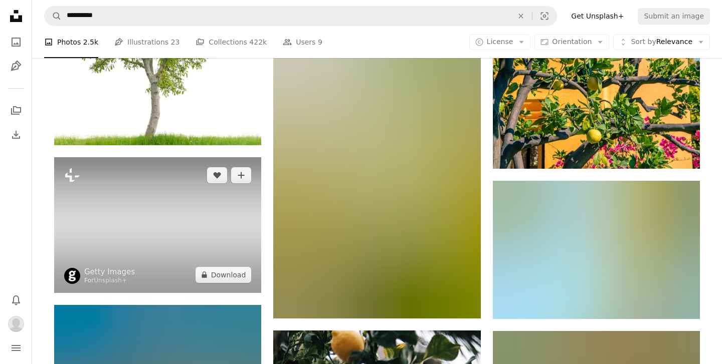
scroll to position [3514, 0]
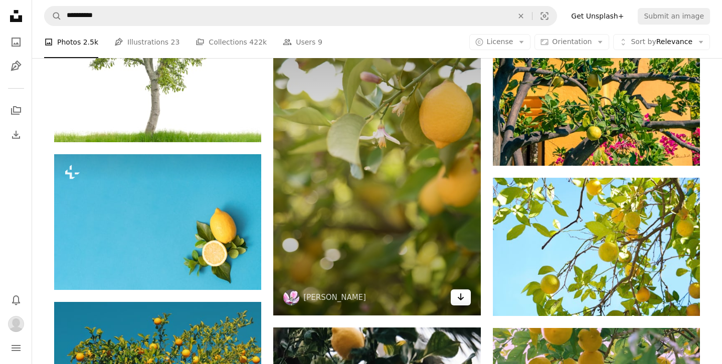
click at [458, 298] on icon "Download" at bounding box center [460, 297] width 7 height 7
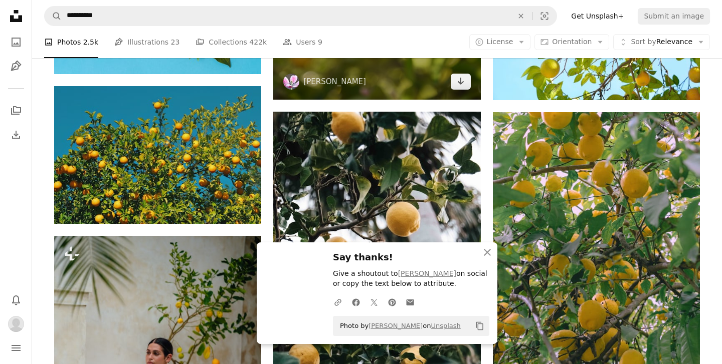
scroll to position [3745, 0]
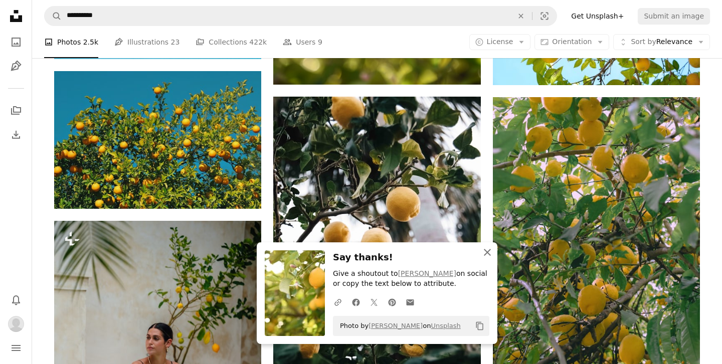
click at [484, 253] on icon "An X shape" at bounding box center [487, 253] width 12 height 12
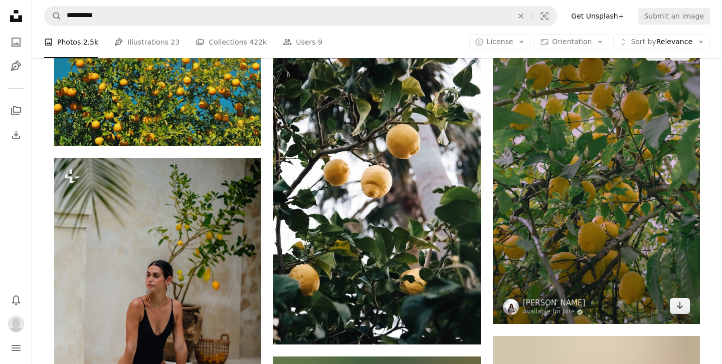
scroll to position [3802, 0]
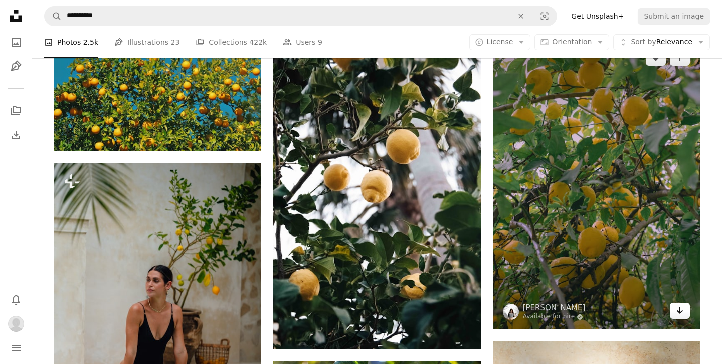
click at [680, 305] on icon "Arrow pointing down" at bounding box center [679, 311] width 8 height 12
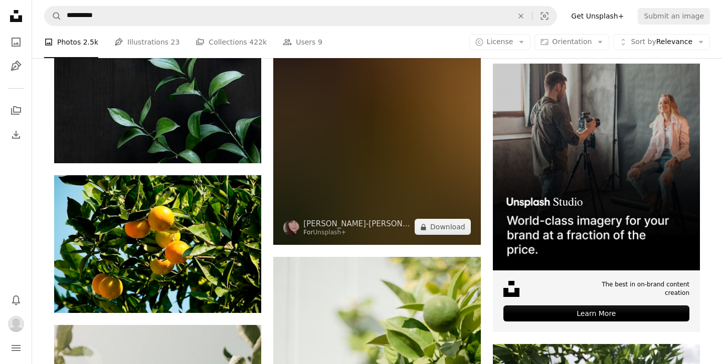
scroll to position [4402, 0]
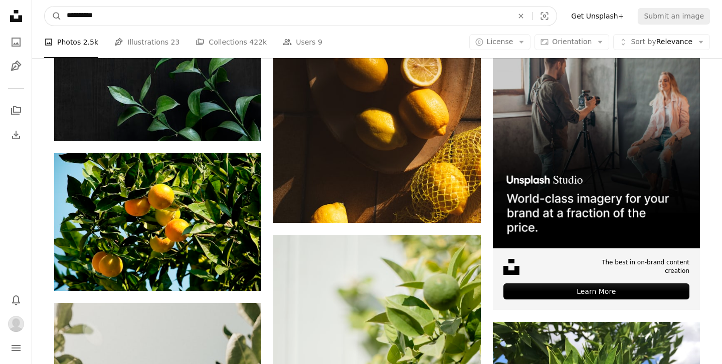
click at [117, 17] on input "**********" at bounding box center [286, 16] width 448 height 19
type input "**********"
click button "A magnifying glass" at bounding box center [53, 16] width 17 height 19
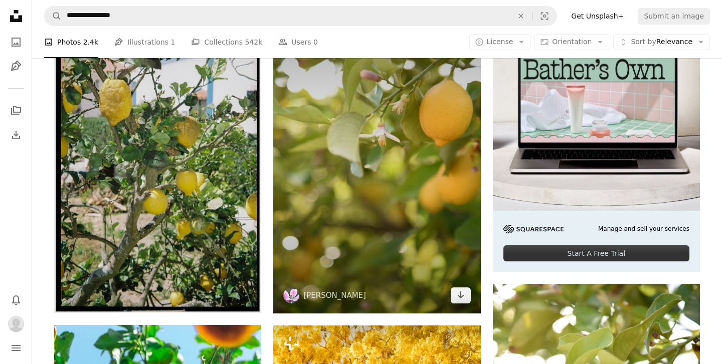
scroll to position [363, 0]
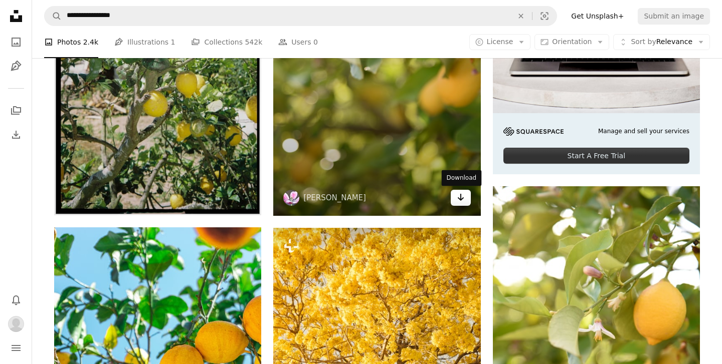
click at [458, 201] on icon "Arrow pointing down" at bounding box center [460, 197] width 8 height 12
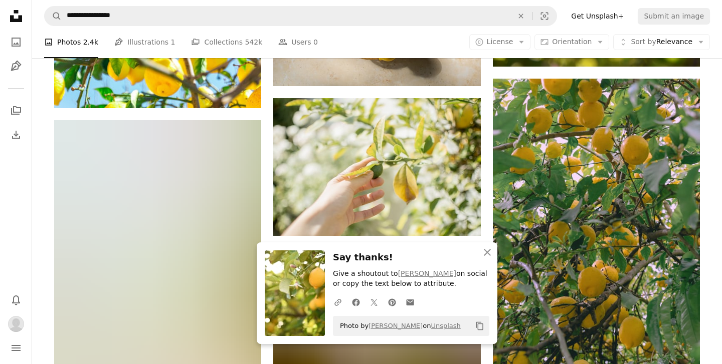
scroll to position [849, 0]
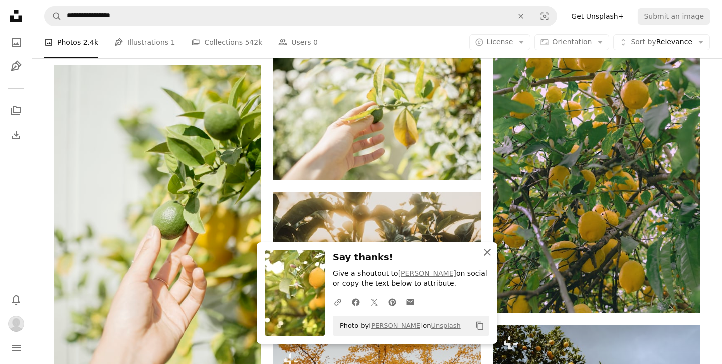
click at [486, 250] on icon "An X shape" at bounding box center [487, 253] width 12 height 12
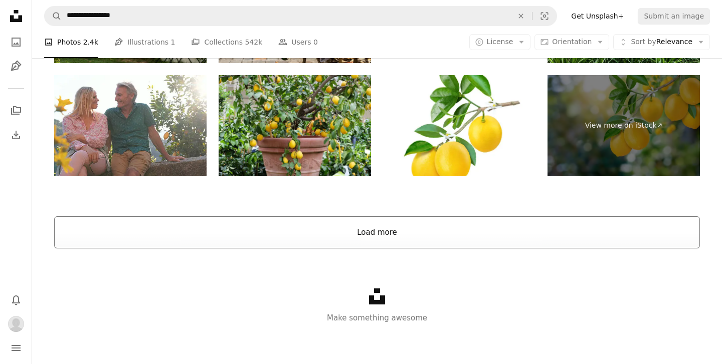
click at [412, 227] on button "Load more" at bounding box center [376, 232] width 645 height 32
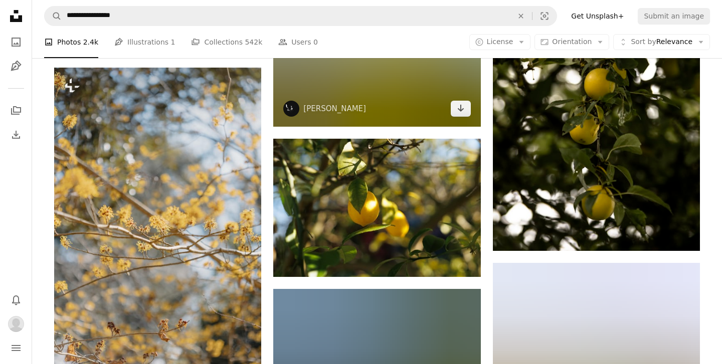
scroll to position [2316, 0]
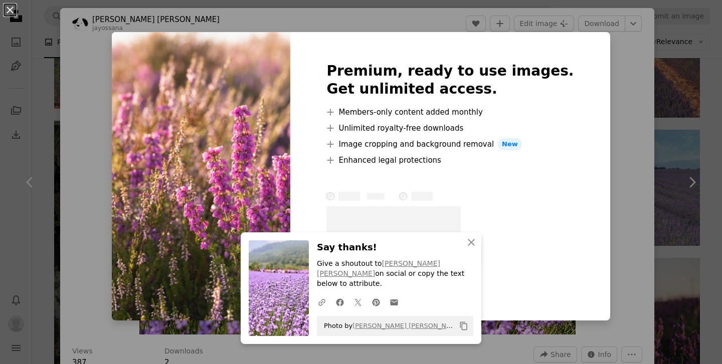
scroll to position [712, 0]
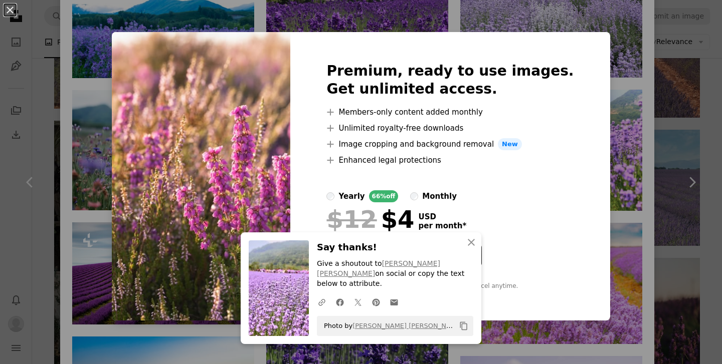
click at [602, 151] on div "An X shape An X shape Close Say thanks! Give a shoutout to J. Young Jeong on so…" at bounding box center [361, 182] width 722 height 364
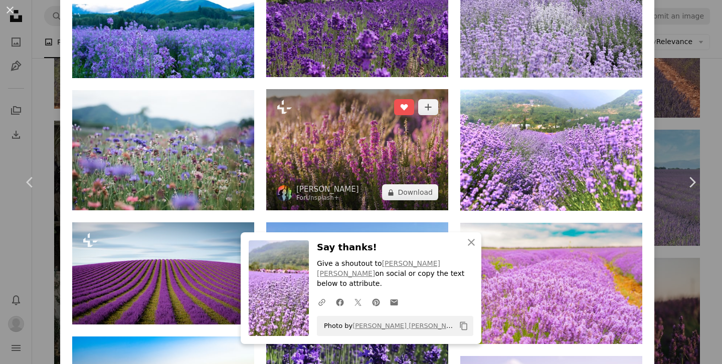
click at [389, 152] on img at bounding box center [357, 149] width 182 height 121
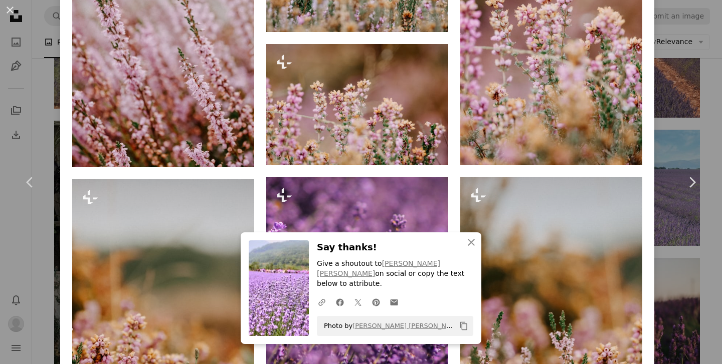
scroll to position [902, 0]
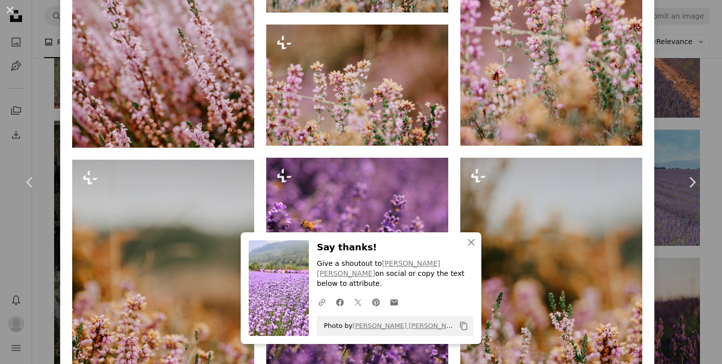
click at [662, 86] on div "An X shape Chevron left Chevron right An X shape Close Say thanks! Give a shout…" at bounding box center [361, 182] width 722 height 364
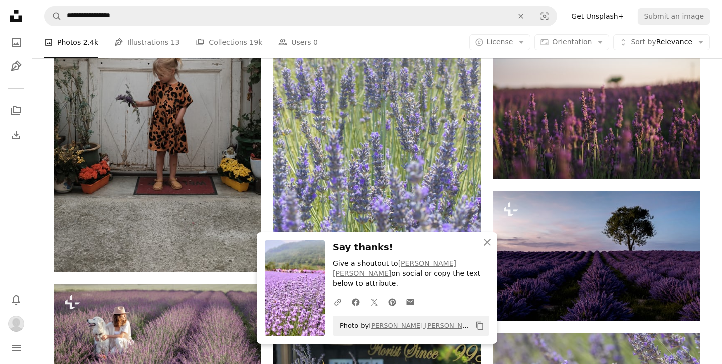
scroll to position [1872, 0]
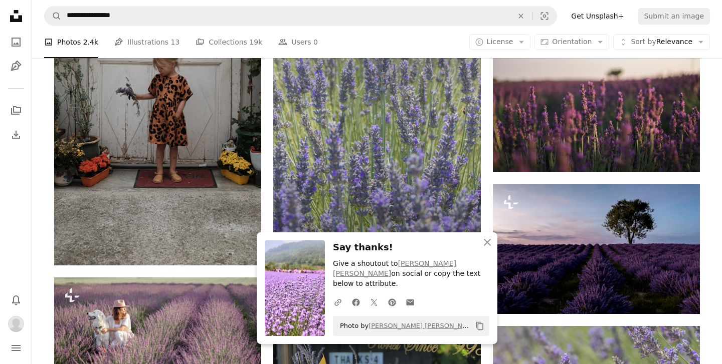
click at [430, 172] on img at bounding box center [376, 115] width 207 height 311
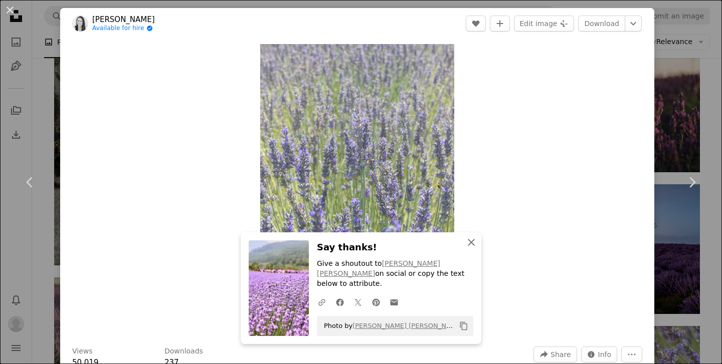
click at [469, 249] on icon "An X shape" at bounding box center [471, 243] width 12 height 12
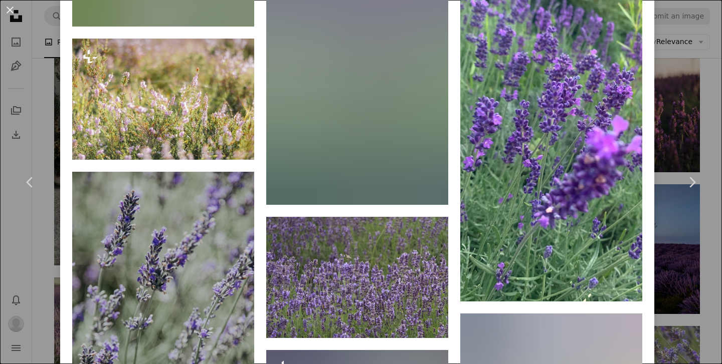
scroll to position [2155, 0]
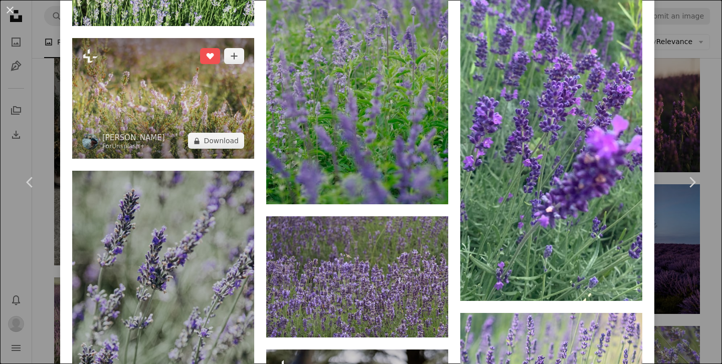
click at [155, 125] on img at bounding box center [163, 98] width 182 height 121
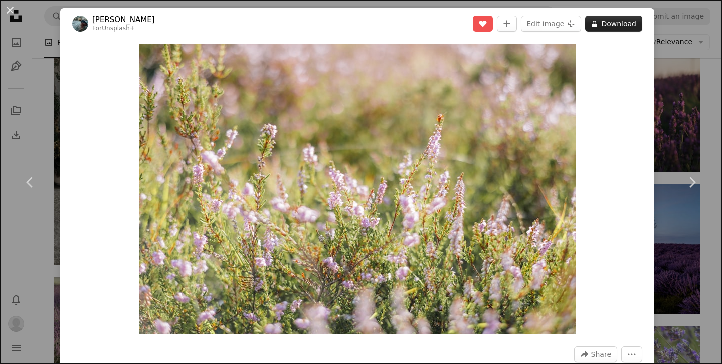
click at [625, 25] on button "A lock Download" at bounding box center [613, 24] width 57 height 16
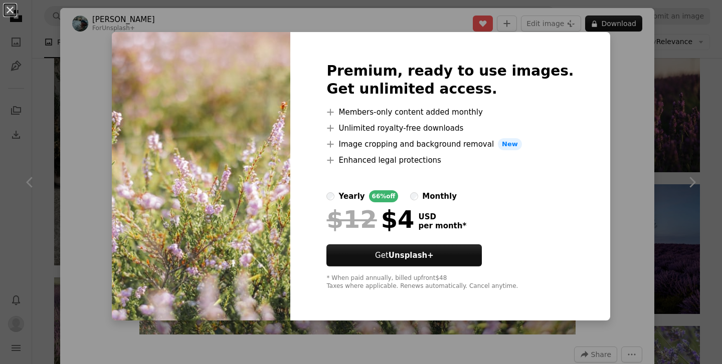
click at [594, 61] on div "An X shape Premium, ready to use images. Get unlimited access. A plus sign Memb…" at bounding box center [361, 182] width 722 height 364
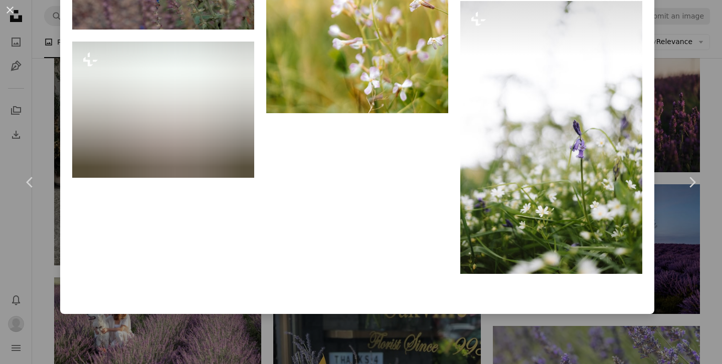
scroll to position [7454, 0]
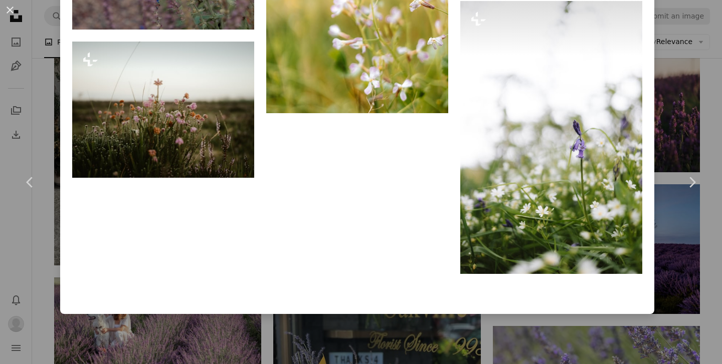
click at [674, 107] on div "An X shape Chevron left Chevron right [PERSON_NAME] For Unsplash+ A heart A plu…" at bounding box center [361, 182] width 722 height 364
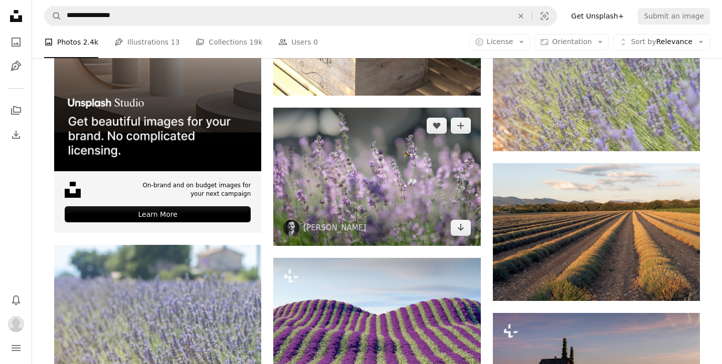
scroll to position [2339, 0]
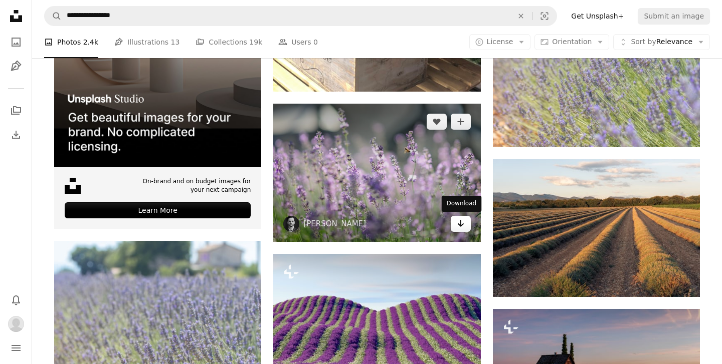
click at [460, 228] on icon "Arrow pointing down" at bounding box center [460, 223] width 8 height 12
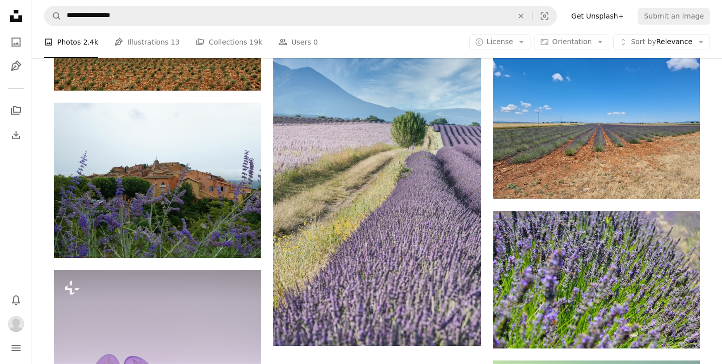
scroll to position [3780, 0]
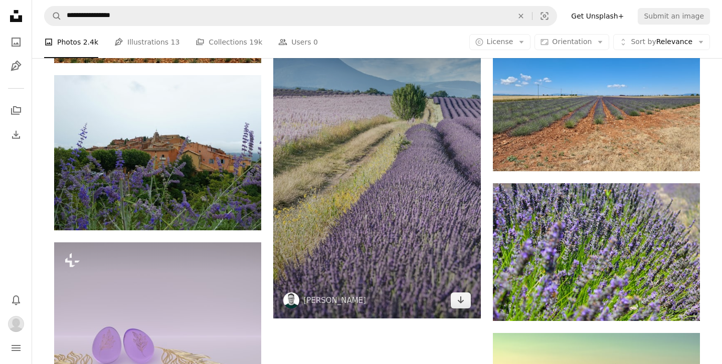
click at [426, 263] on img at bounding box center [376, 163] width 207 height 311
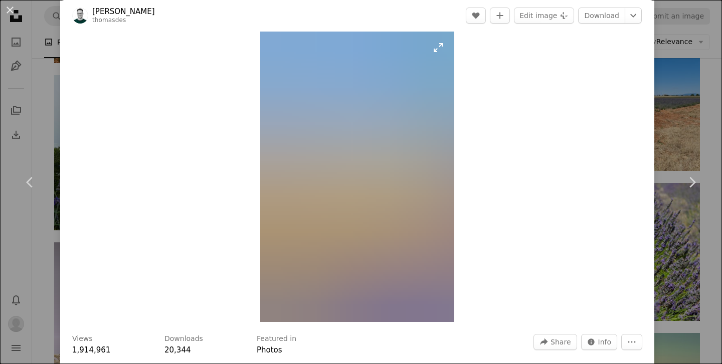
scroll to position [18, 0]
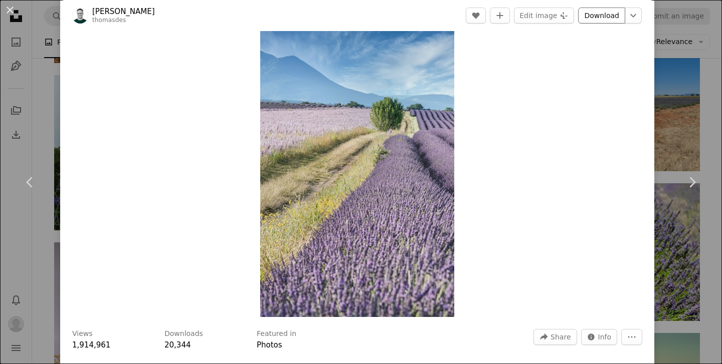
click at [613, 17] on link "Download" at bounding box center [601, 16] width 47 height 16
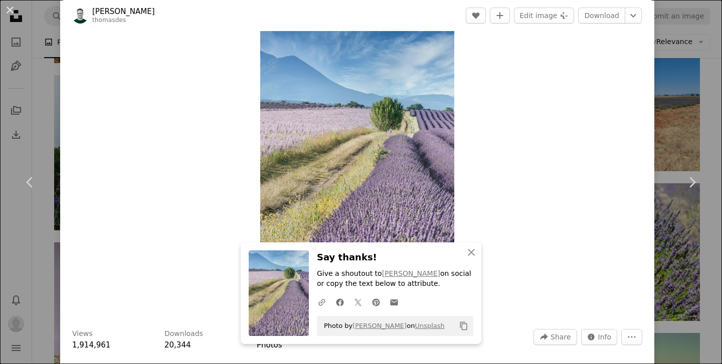
click at [676, 104] on div "An X shape Chevron left Chevron right An X shape Close Say thanks! Give a shout…" at bounding box center [361, 182] width 722 height 364
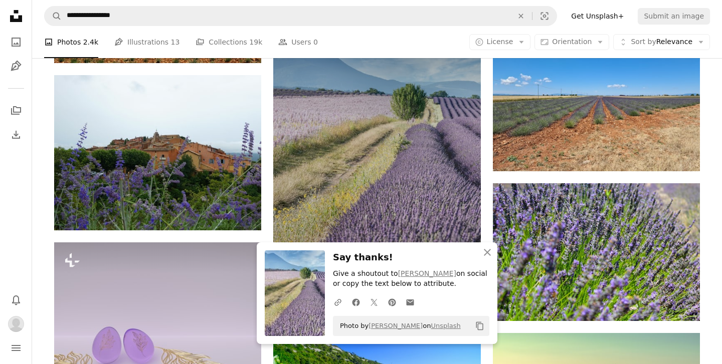
click at [406, 182] on img at bounding box center [376, 163] width 207 height 311
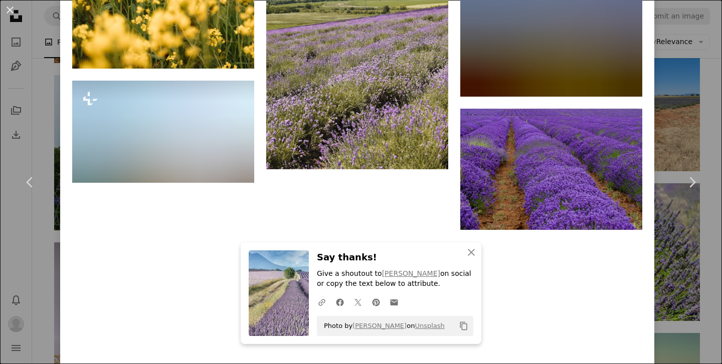
scroll to position [6937, 0]
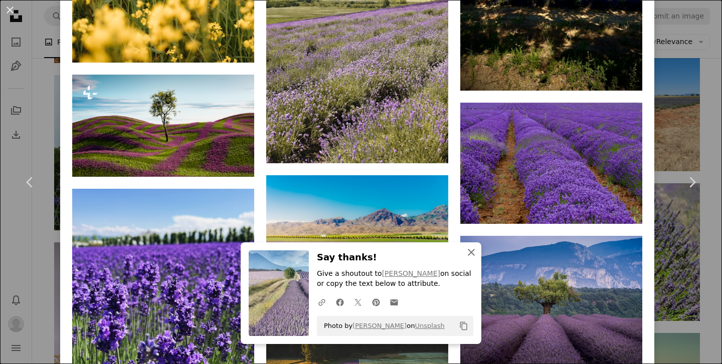
click at [473, 249] on icon "An X shape" at bounding box center [471, 253] width 12 height 12
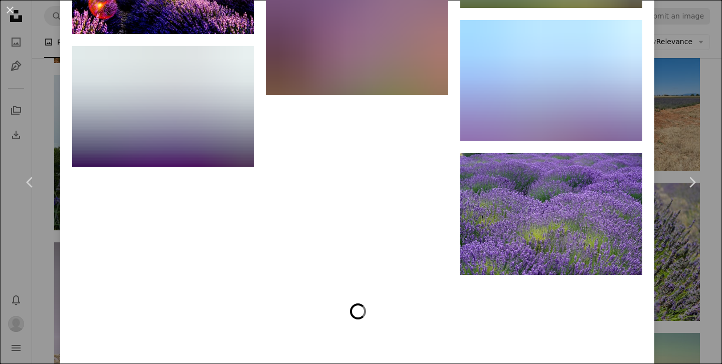
scroll to position [7947, 0]
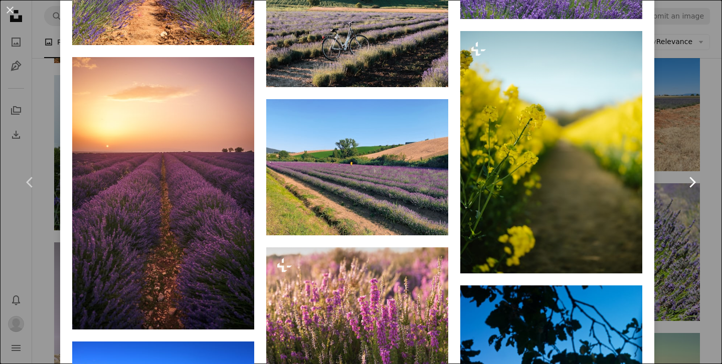
click at [690, 143] on link "Chevron right" at bounding box center [691, 182] width 60 height 96
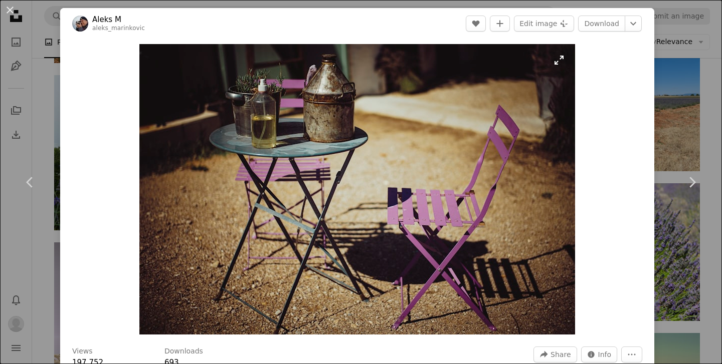
scroll to position [3, 0]
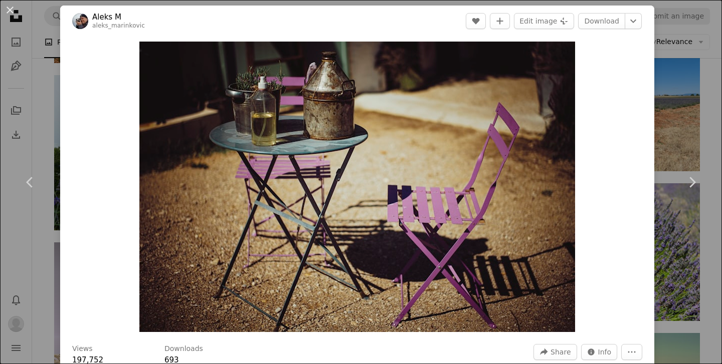
click at [690, 99] on div "An X shape Chevron left Chevron right Aleks M aleks_marinkovic A heart A plus s…" at bounding box center [361, 182] width 722 height 364
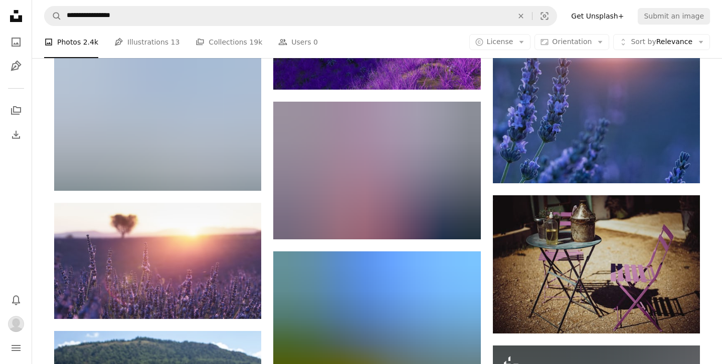
scroll to position [4443, 0]
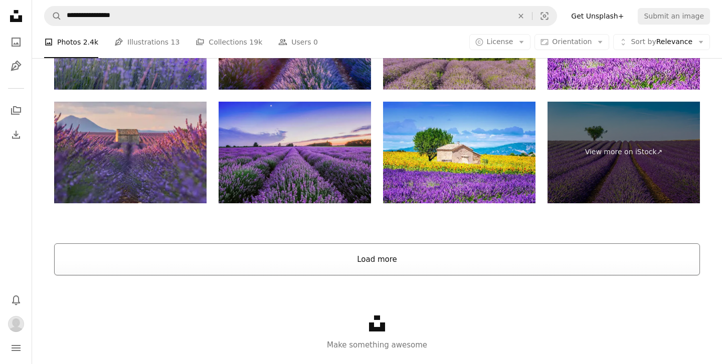
click at [402, 263] on button "Load more" at bounding box center [376, 260] width 645 height 32
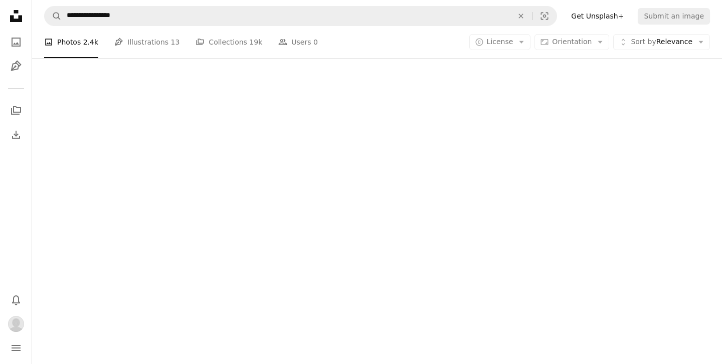
scroll to position [5602, 0]
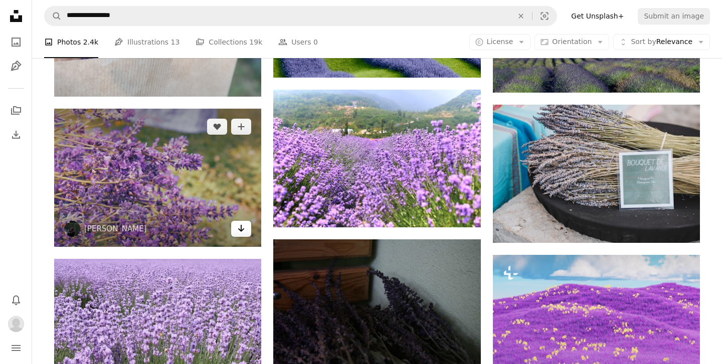
click at [244, 228] on icon "Arrow pointing down" at bounding box center [241, 228] width 8 height 12
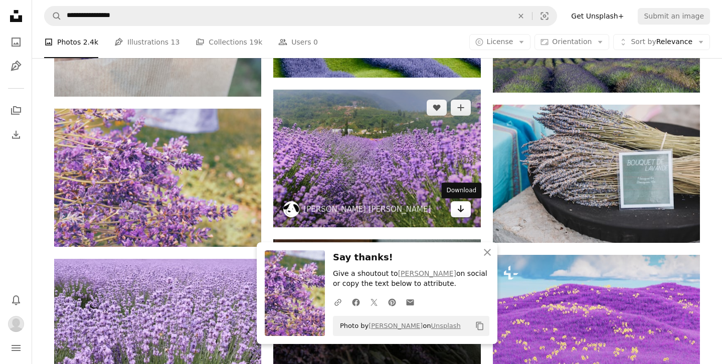
click at [464, 211] on icon "Arrow pointing down" at bounding box center [460, 209] width 8 height 12
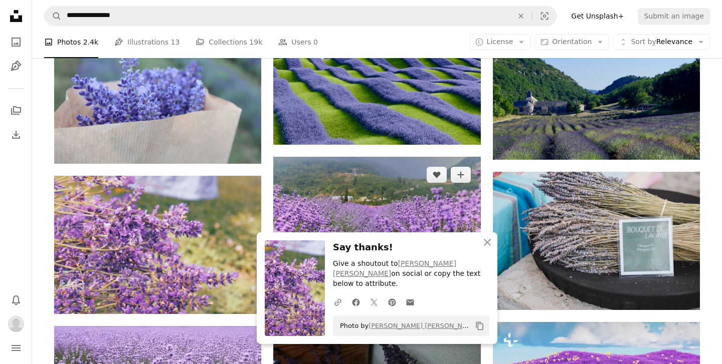
scroll to position [5593, 0]
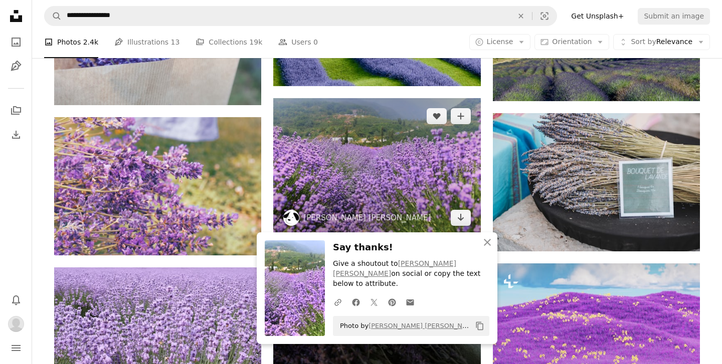
click at [355, 146] on img at bounding box center [376, 167] width 207 height 138
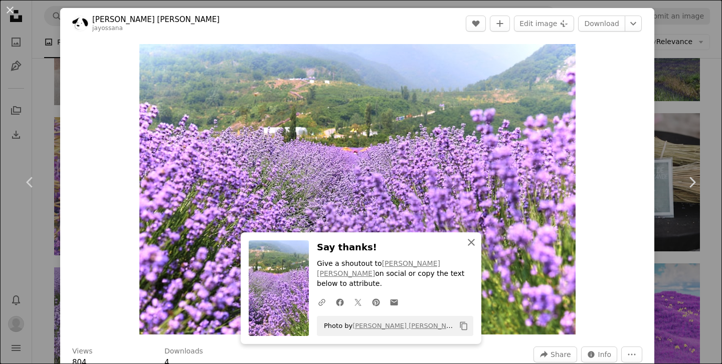
click at [472, 249] on icon "An X shape" at bounding box center [471, 243] width 12 height 12
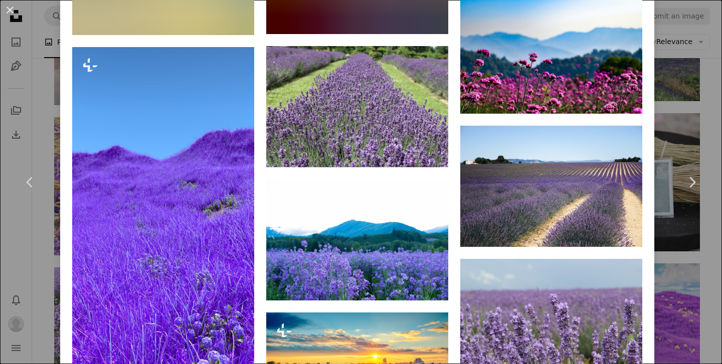
scroll to position [1612, 0]
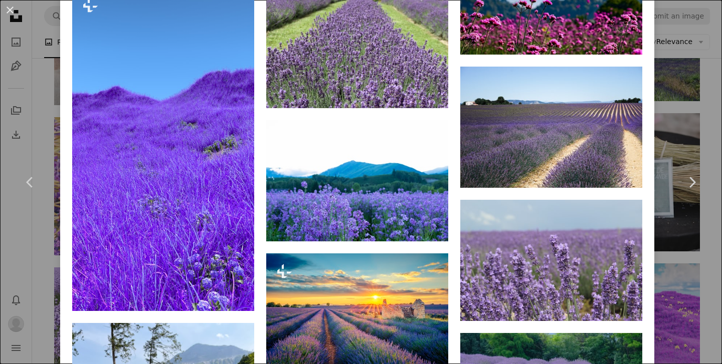
click at [672, 122] on div "An X shape Chevron left Chevron right J. Young Jeong jayossana A heart A plus s…" at bounding box center [361, 182] width 722 height 364
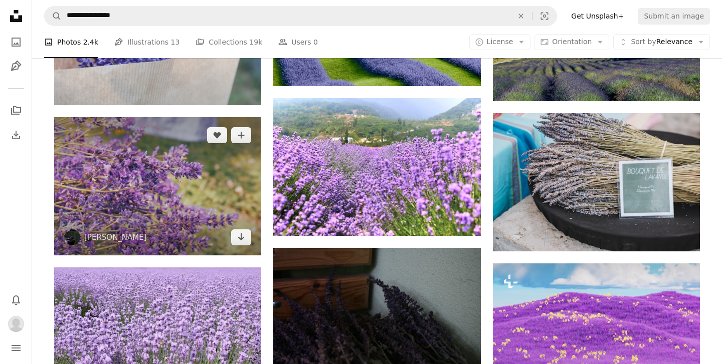
click at [209, 197] on img at bounding box center [157, 186] width 207 height 138
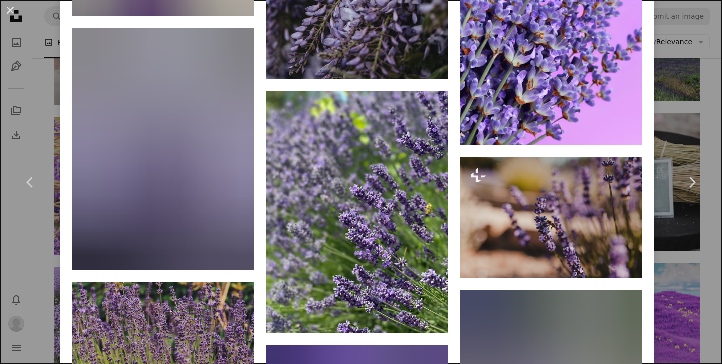
scroll to position [2158, 0]
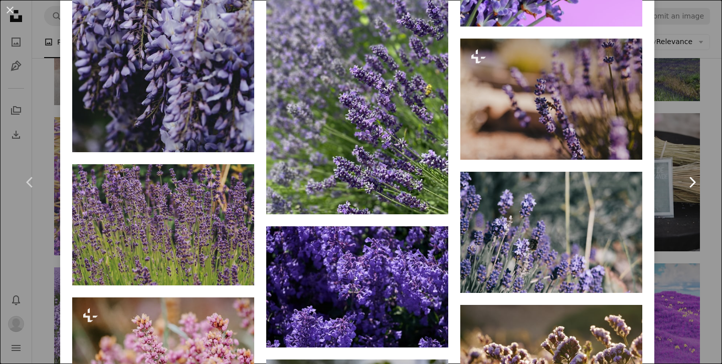
click at [696, 142] on link "Chevron right" at bounding box center [691, 182] width 60 height 96
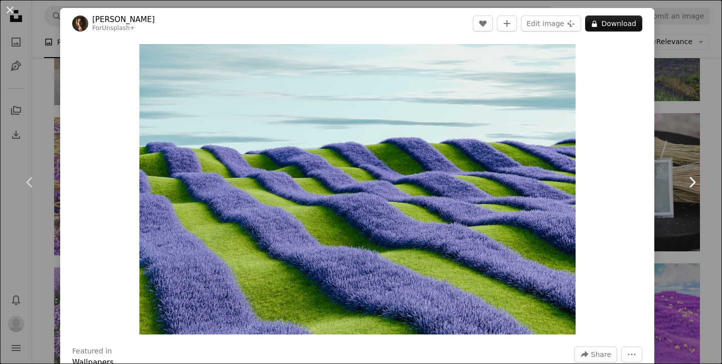
click at [686, 174] on icon "Chevron right" at bounding box center [691, 182] width 16 height 16
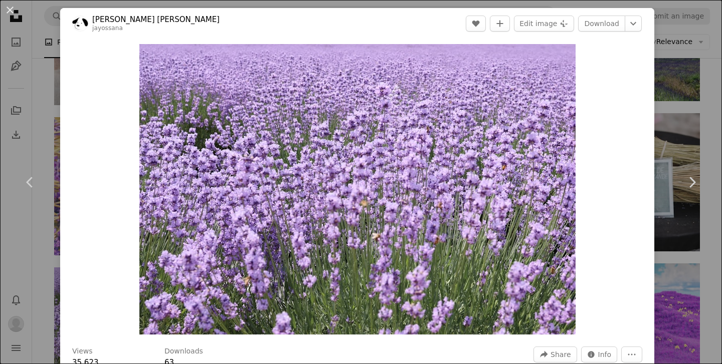
click at [687, 108] on div "An X shape Chevron left Chevron right J. Young Jeong jayossana A heart A plus s…" at bounding box center [361, 182] width 722 height 364
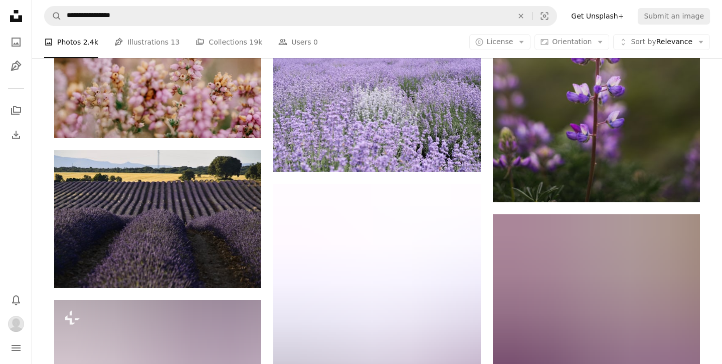
scroll to position [7803, 0]
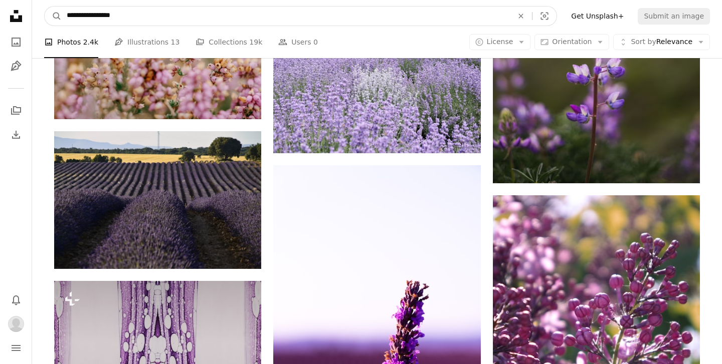
drag, startPoint x: 139, startPoint y: 18, endPoint x: 98, endPoint y: 17, distance: 40.6
click at [98, 17] on input "**********" at bounding box center [286, 16] width 448 height 19
type input "**********"
click button "A magnifying glass" at bounding box center [53, 16] width 17 height 19
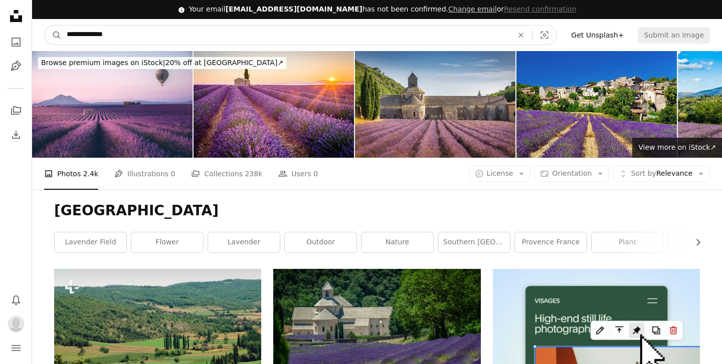
click at [155, 39] on input "**********" at bounding box center [286, 35] width 448 height 19
type input "**********"
click button "A magnifying glass" at bounding box center [53, 35] width 17 height 19
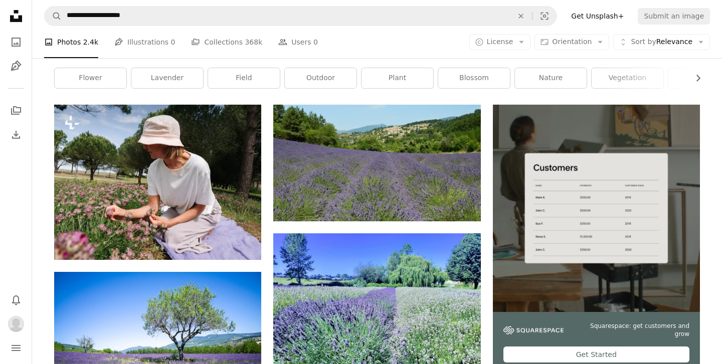
scroll to position [179, 0]
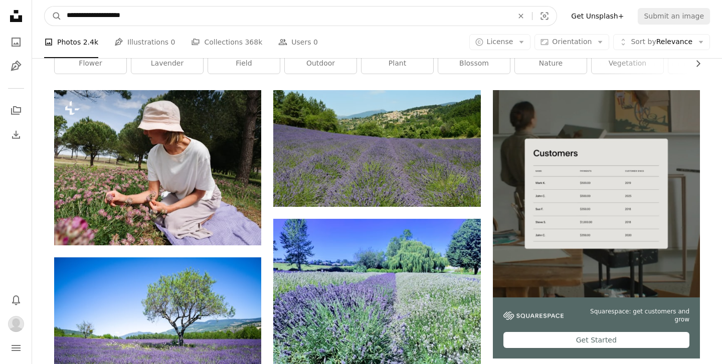
click at [196, 14] on input "**********" at bounding box center [286, 16] width 448 height 19
type input "**********"
click button "A magnifying glass" at bounding box center [53, 16] width 17 height 19
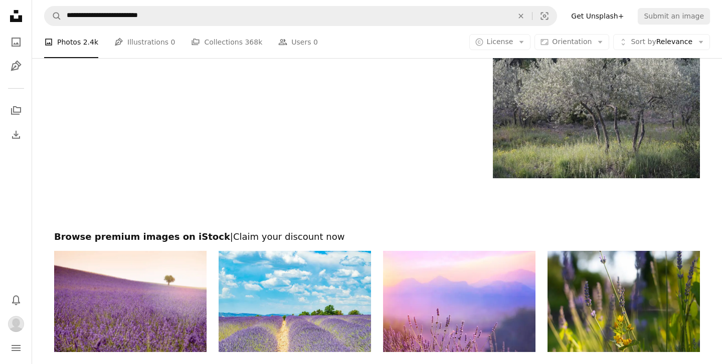
scroll to position [1696, 0]
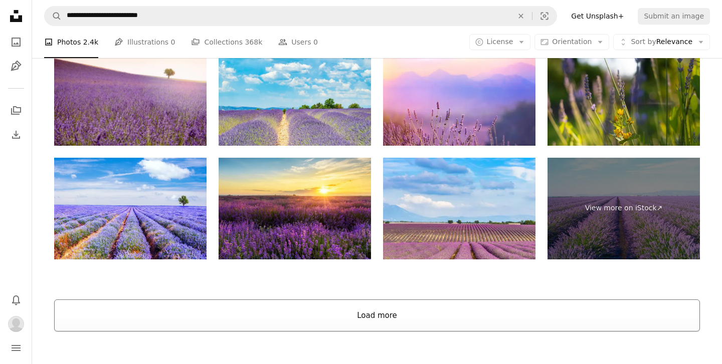
click at [398, 309] on button "Load more" at bounding box center [376, 316] width 645 height 32
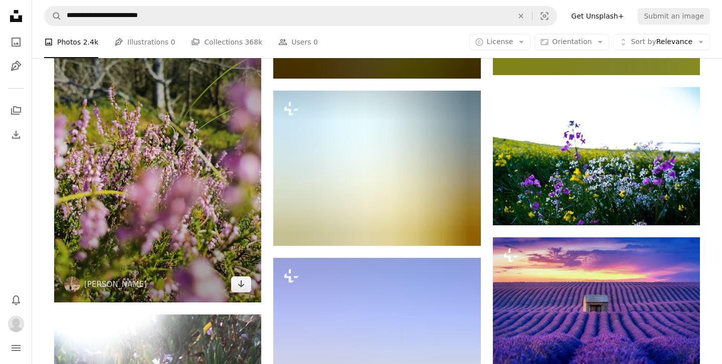
scroll to position [4677, 0]
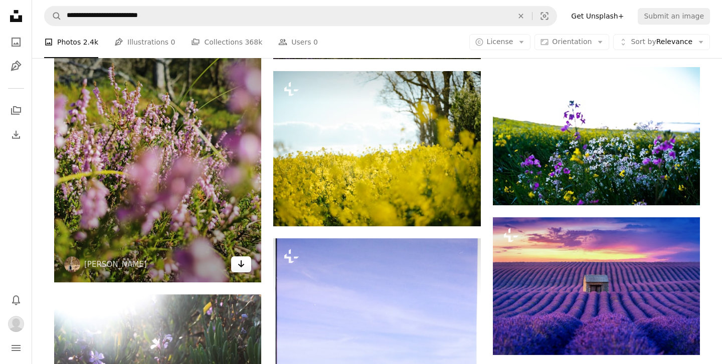
click at [244, 267] on icon "Arrow pointing down" at bounding box center [241, 264] width 8 height 12
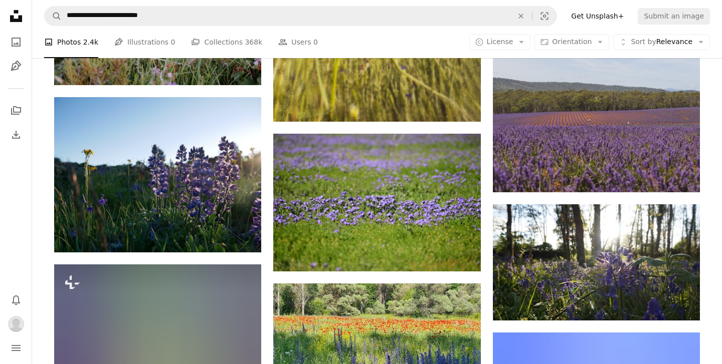
scroll to position [6938, 0]
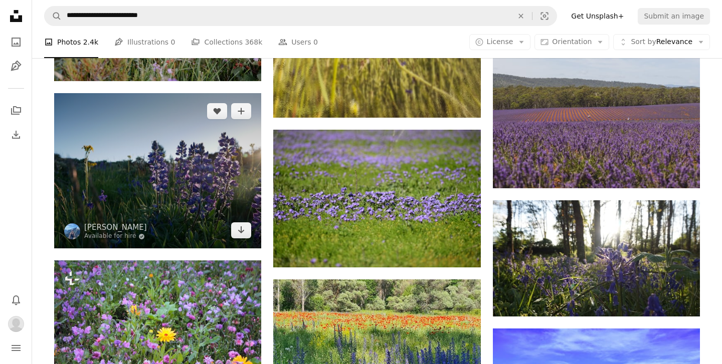
click at [241, 201] on img at bounding box center [157, 170] width 207 height 155
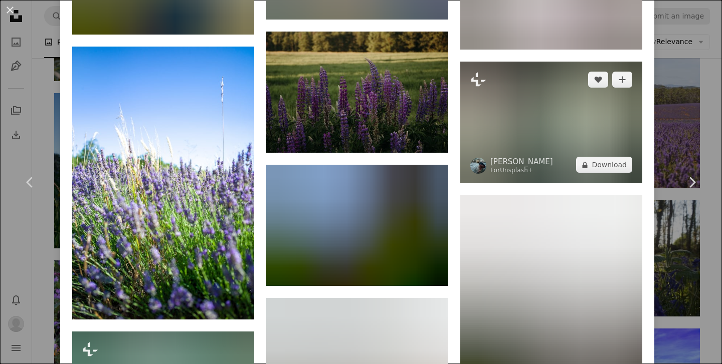
scroll to position [1131, 0]
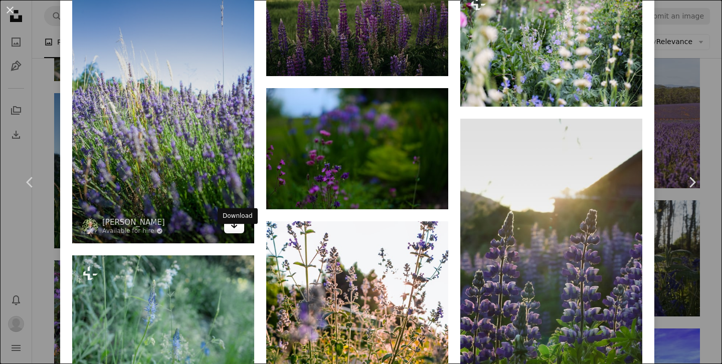
click at [235, 231] on icon "Arrow pointing down" at bounding box center [234, 225] width 8 height 12
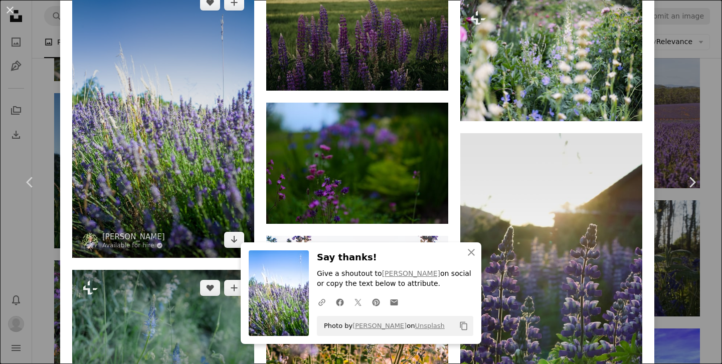
scroll to position [1103, 0]
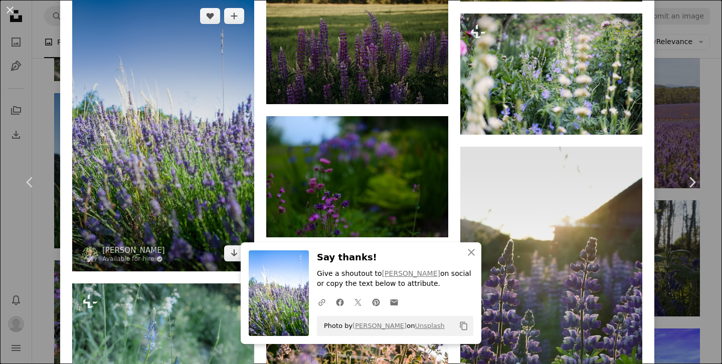
click at [177, 162] on img at bounding box center [163, 134] width 182 height 273
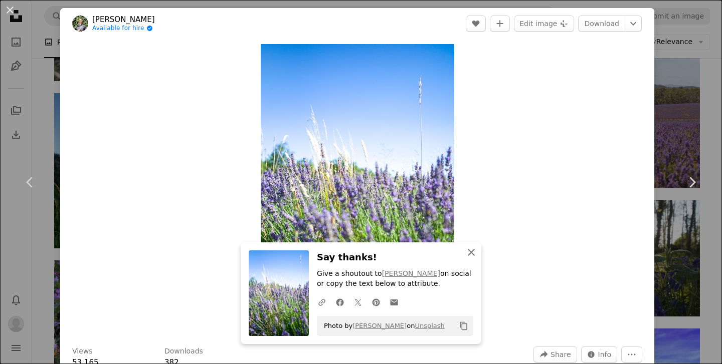
click at [469, 252] on icon "An X shape" at bounding box center [471, 253] width 12 height 12
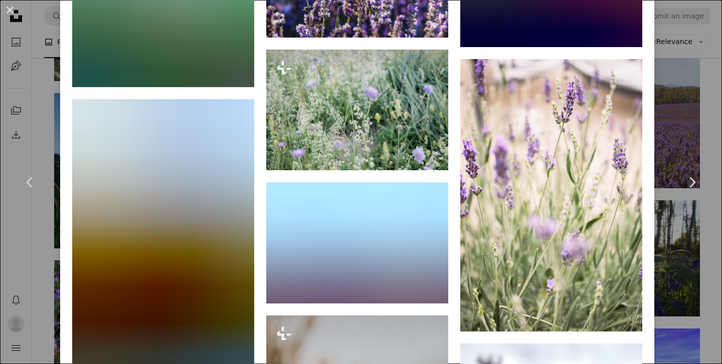
scroll to position [3484, 0]
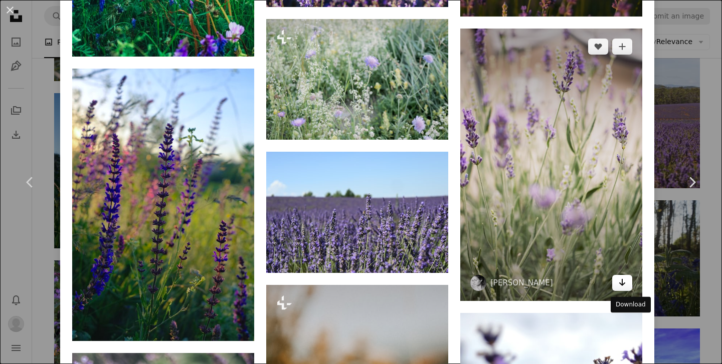
click at [626, 289] on icon "Arrow pointing down" at bounding box center [622, 283] width 8 height 12
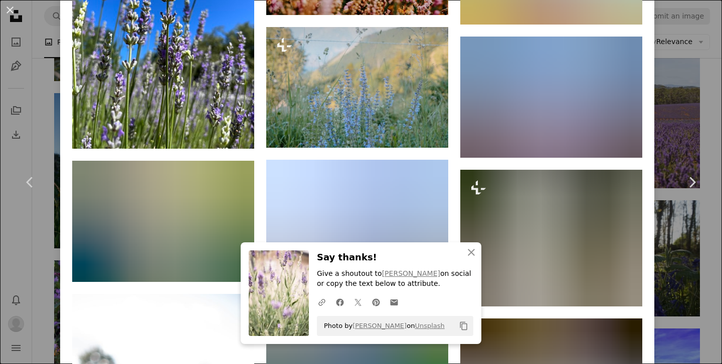
scroll to position [4686, 0]
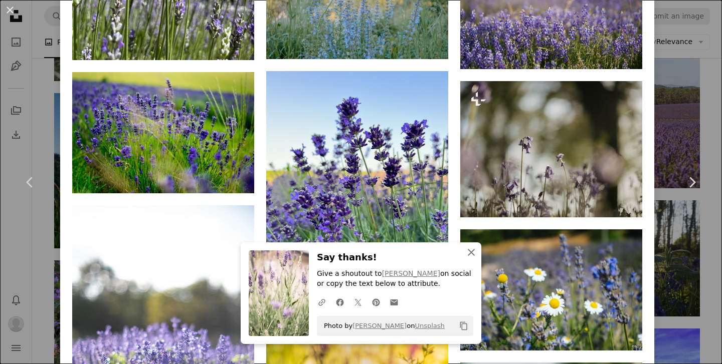
click at [471, 251] on icon "An X shape" at bounding box center [471, 253] width 12 height 12
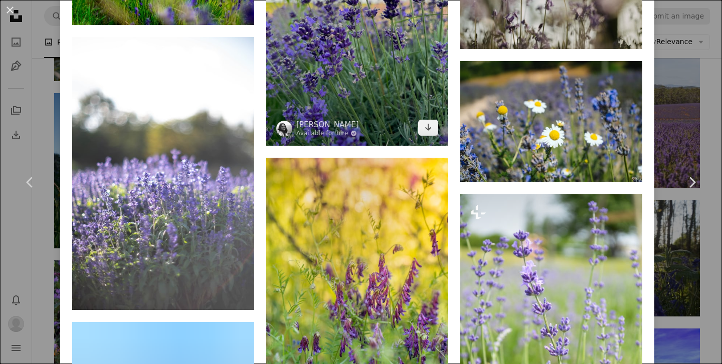
scroll to position [5009, 0]
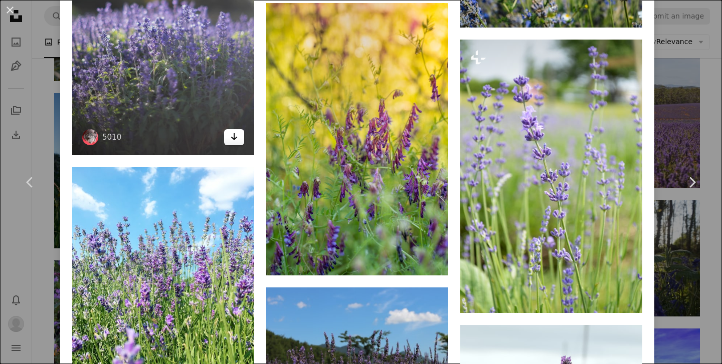
click at [235, 145] on link "Arrow pointing down" at bounding box center [234, 137] width 20 height 16
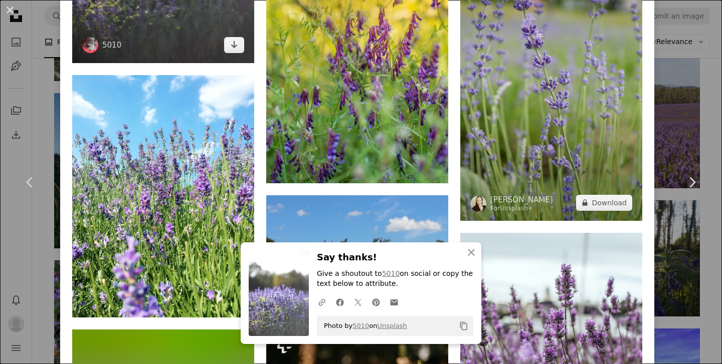
scroll to position [5086, 0]
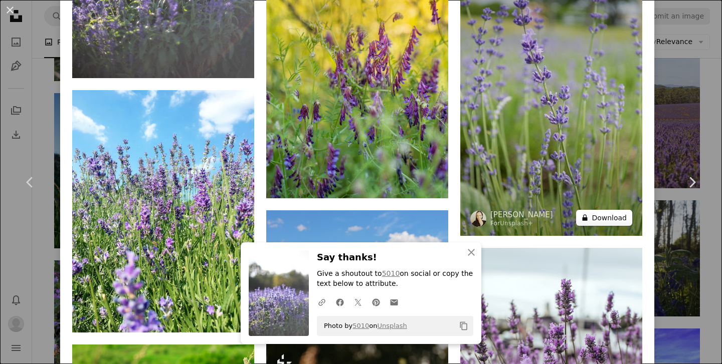
click at [619, 226] on button "A lock Download" at bounding box center [604, 218] width 56 height 16
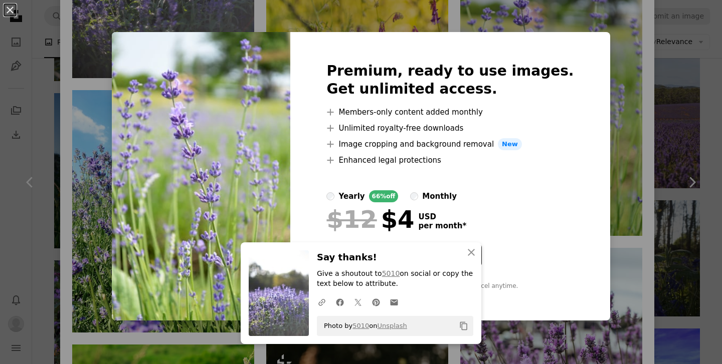
click at [631, 200] on div "An X shape An X shape Close Say thanks! Give a shoutout to 5010 on social or co…" at bounding box center [361, 182] width 722 height 364
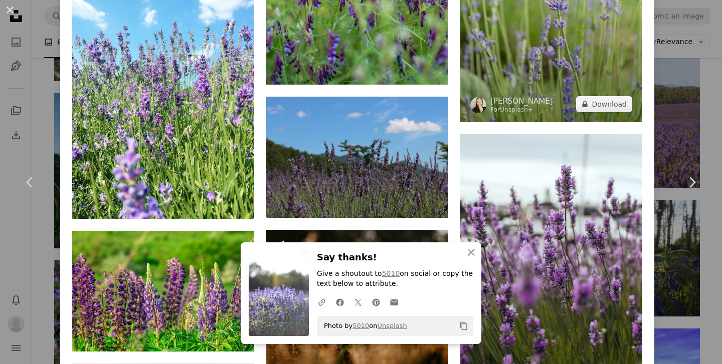
scroll to position [5219, 0]
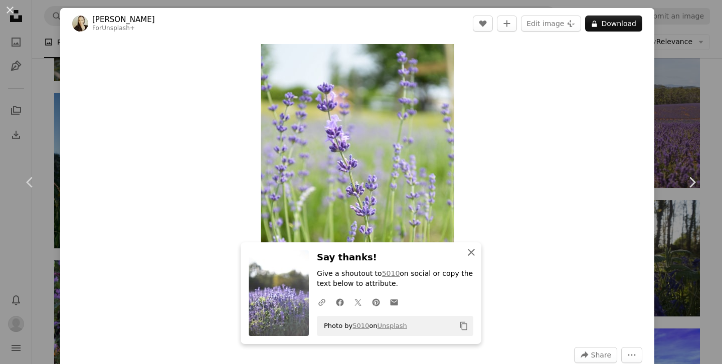
click at [470, 255] on icon "An X shape" at bounding box center [471, 253] width 12 height 12
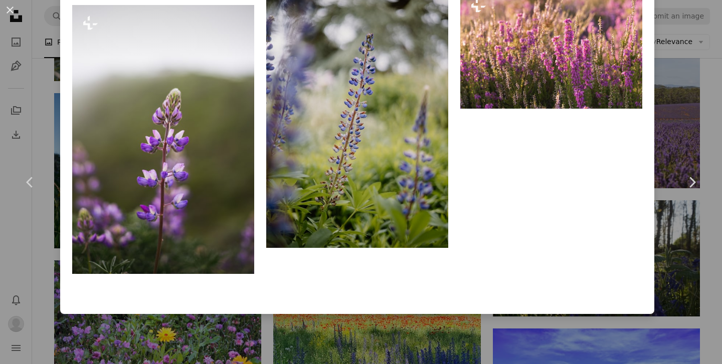
scroll to position [1054, 0]
click at [665, 136] on link "Chevron right" at bounding box center [691, 182] width 60 height 96
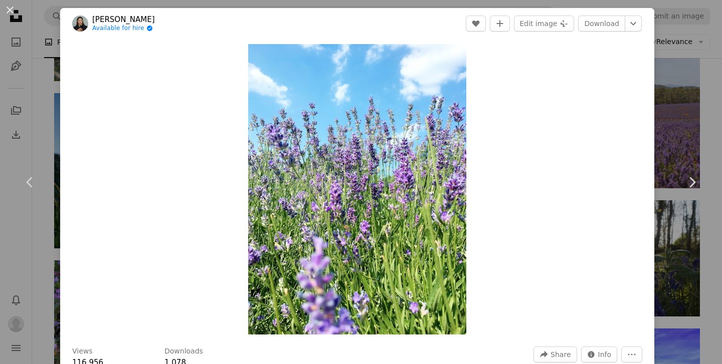
click at [691, 132] on div "An X shape Chevron left Chevron right Olia Bondarenko Available for hire A chec…" at bounding box center [361, 182] width 722 height 364
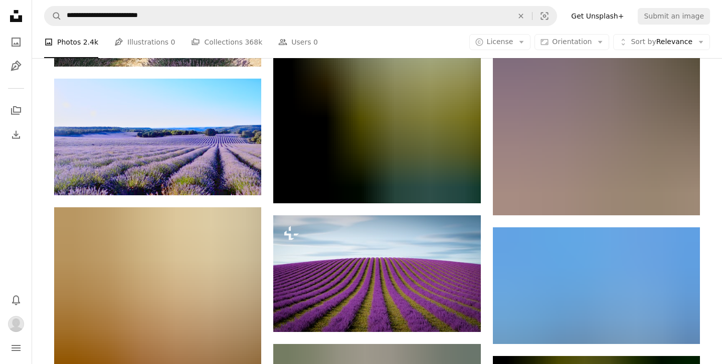
scroll to position [7590, 0]
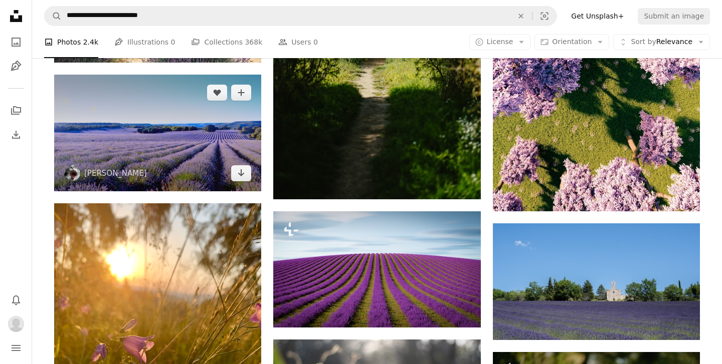
click at [191, 128] on img at bounding box center [157, 133] width 207 height 116
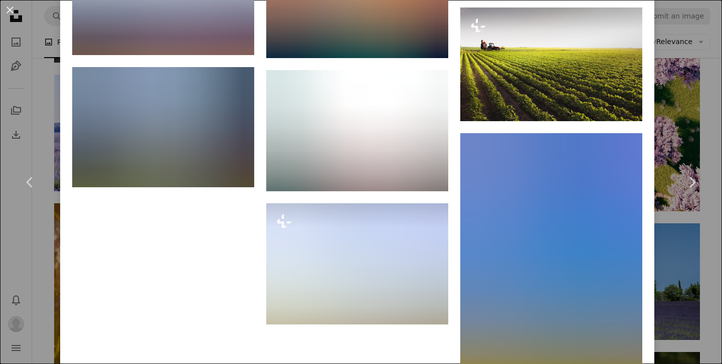
scroll to position [4382, 0]
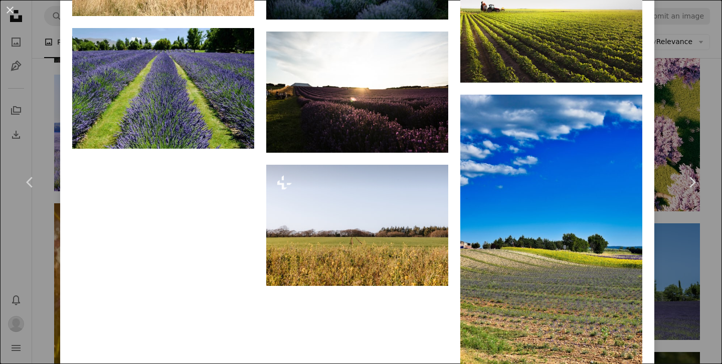
click at [696, 131] on div "An X shape Chevron left Chevron right Jean Willemssens jlivinginmadrid A heart …" at bounding box center [361, 182] width 722 height 364
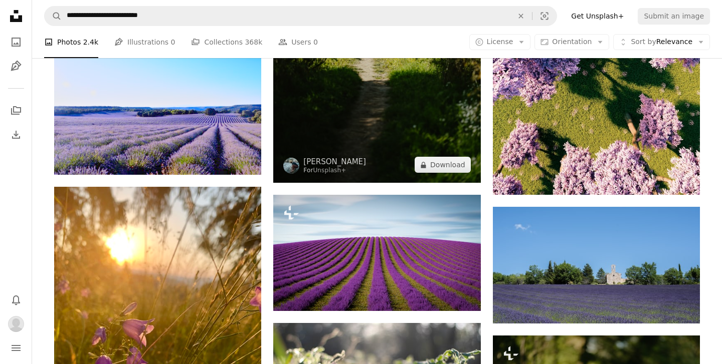
scroll to position [7602, 0]
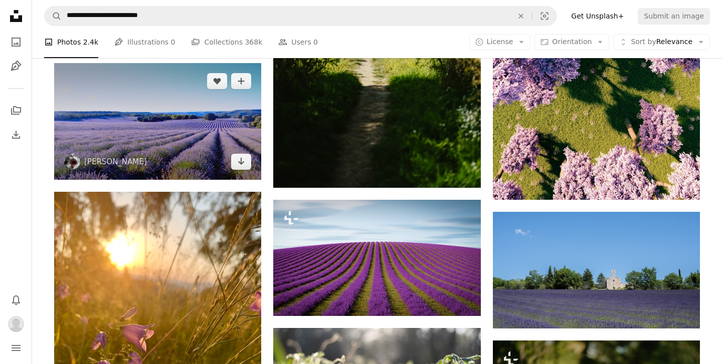
click at [187, 133] on img at bounding box center [157, 121] width 207 height 116
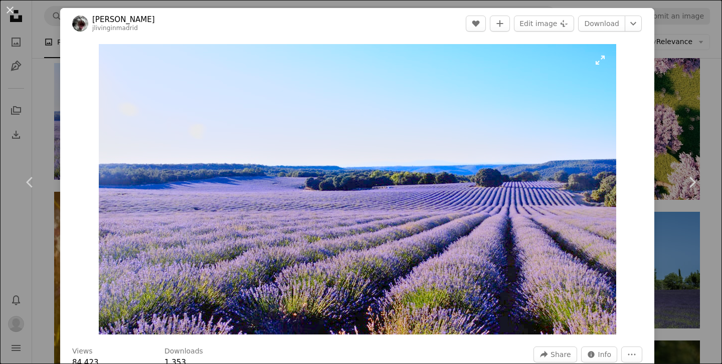
click at [162, 145] on img "Zoom in on this image" at bounding box center [357, 189] width 517 height 291
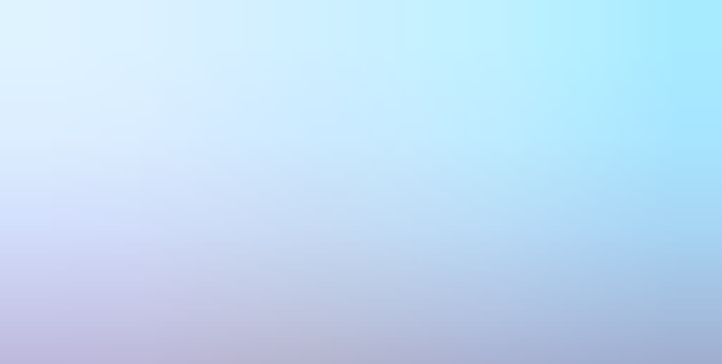
scroll to position [21, 0]
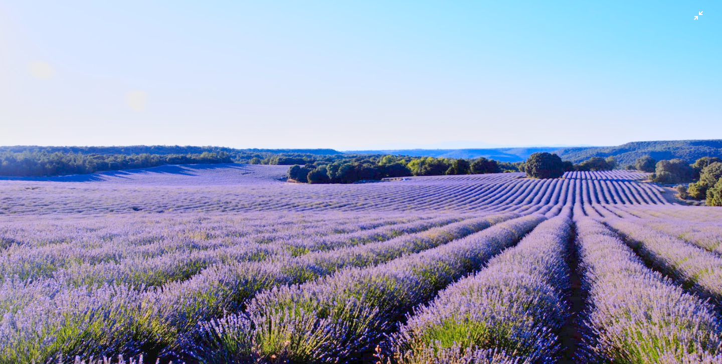
click at [276, 172] on img "Zoom out on this image" at bounding box center [360, 181] width 723 height 406
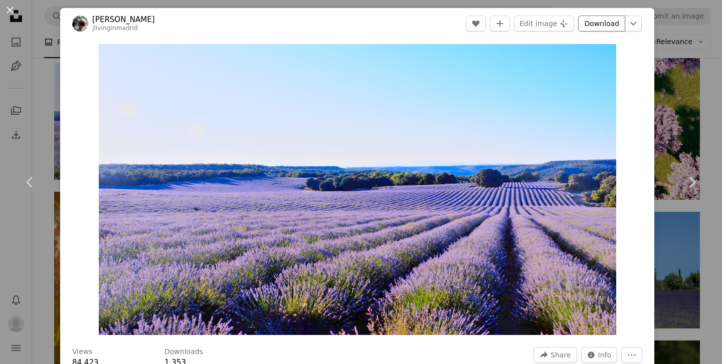
click at [608, 26] on link "Download" at bounding box center [601, 24] width 47 height 16
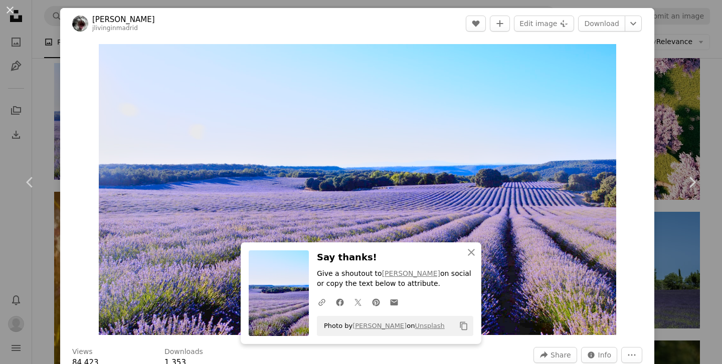
click at [680, 128] on div "An X shape Chevron left Chevron right An X shape Close Say thanks! Give a shout…" at bounding box center [361, 182] width 722 height 364
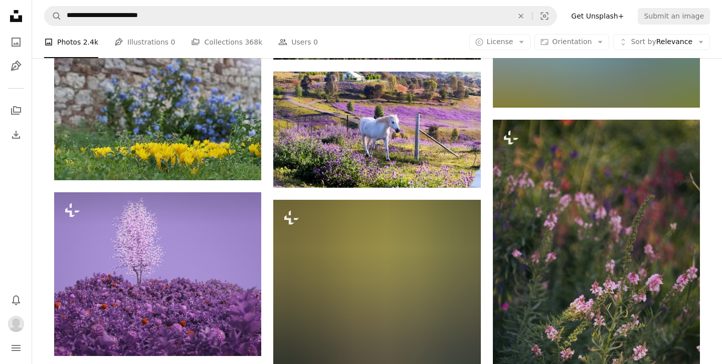
scroll to position [10292, 0]
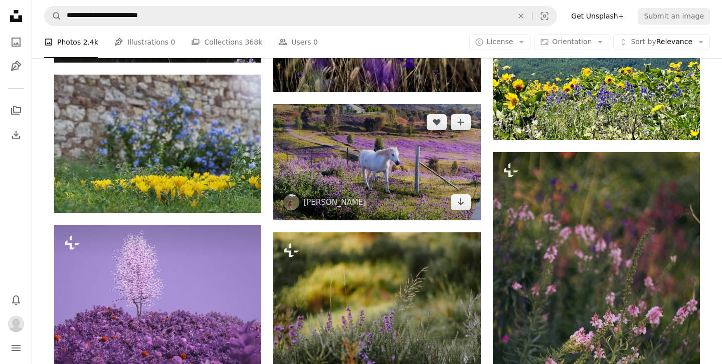
click at [374, 167] on img at bounding box center [376, 162] width 207 height 116
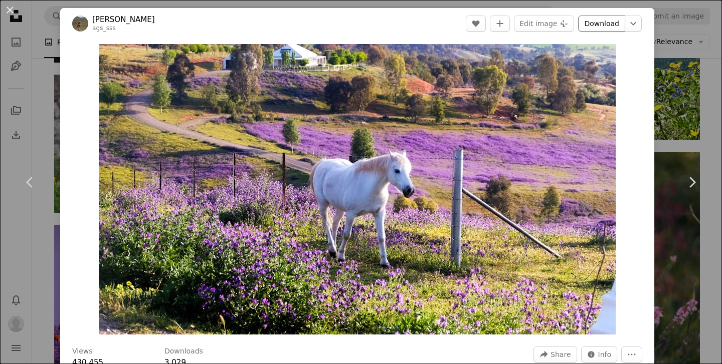
click at [615, 27] on link "Download" at bounding box center [601, 24] width 47 height 16
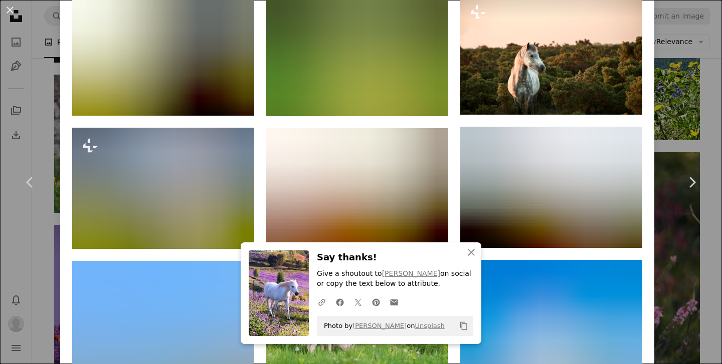
scroll to position [896, 0]
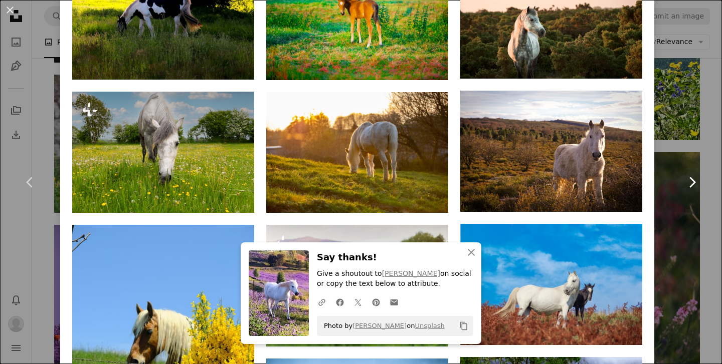
click at [683, 194] on link "Chevron right" at bounding box center [691, 182] width 60 height 96
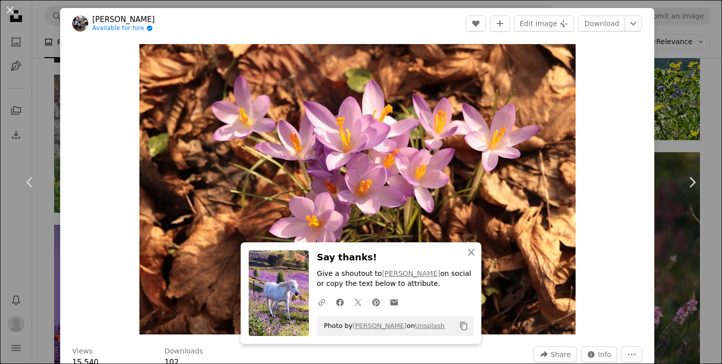
click at [688, 86] on div "An X shape Chevron left Chevron right An X shape Close Say thanks! Give a shout…" at bounding box center [361, 182] width 722 height 364
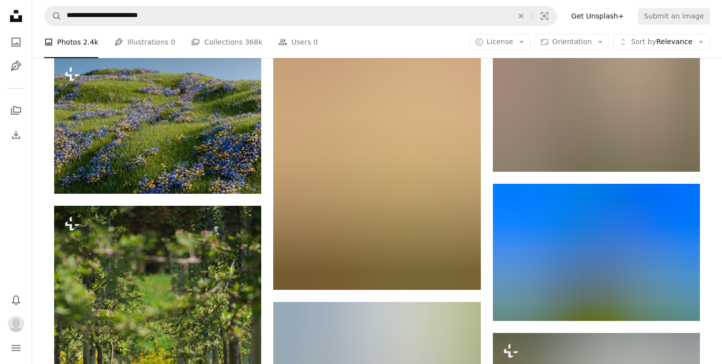
scroll to position [16800, 0]
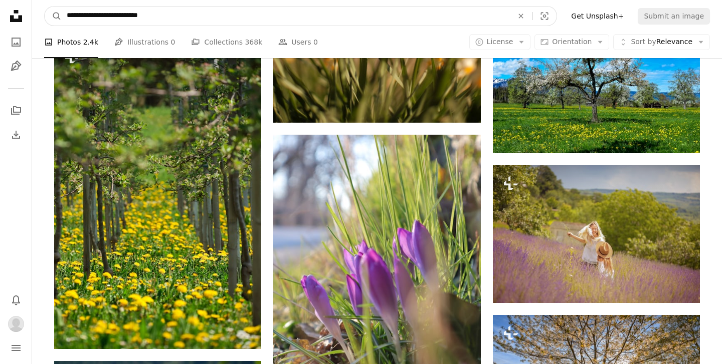
drag, startPoint x: 164, startPoint y: 16, endPoint x: 3, endPoint y: 14, distance: 161.9
paste input "Find visuals sitewide"
type input "**********"
click at [45, 7] on button "A magnifying glass" at bounding box center [53, 16] width 17 height 19
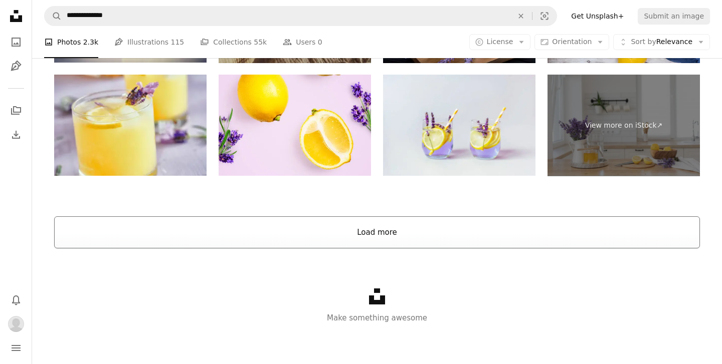
click at [331, 241] on button "Load more" at bounding box center [376, 232] width 645 height 32
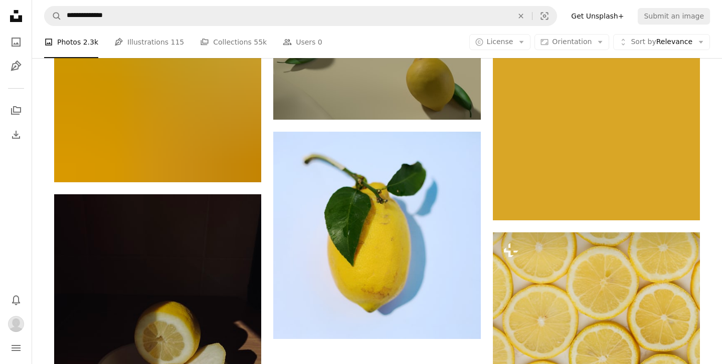
scroll to position [6093, 0]
